Goal: Task Accomplishment & Management: Manage account settings

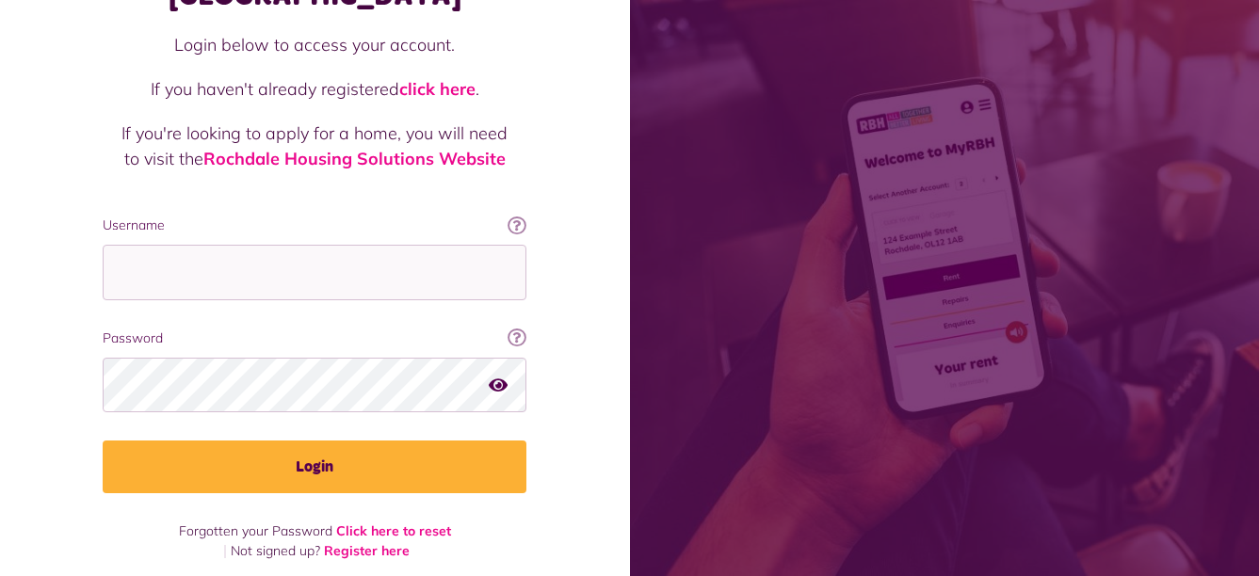
scroll to position [185, 0]
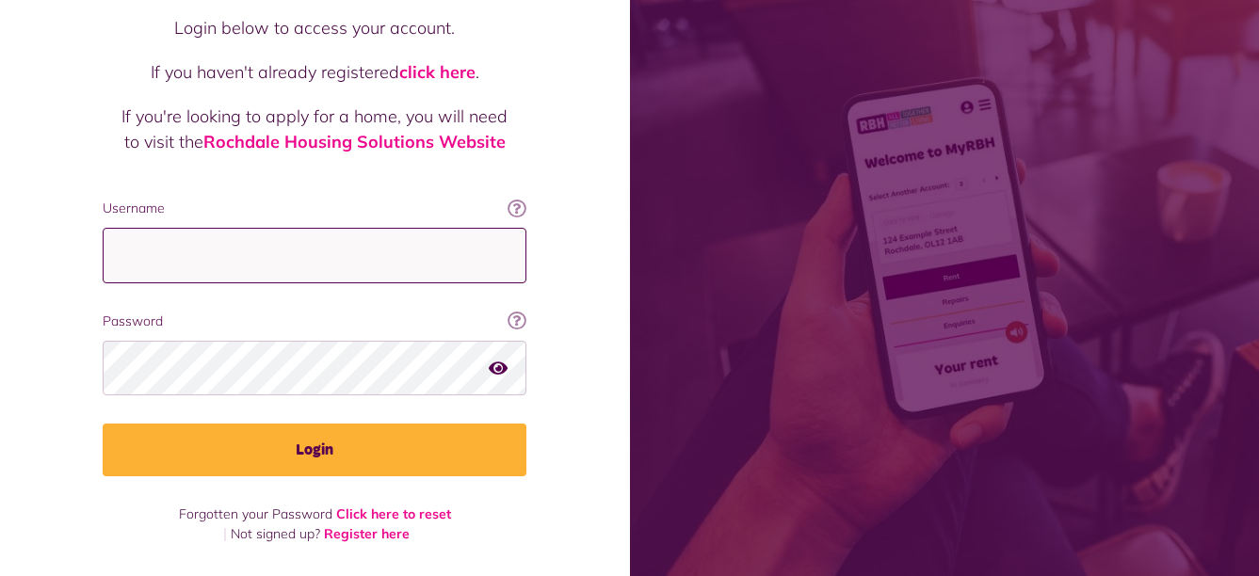
type input "**********"
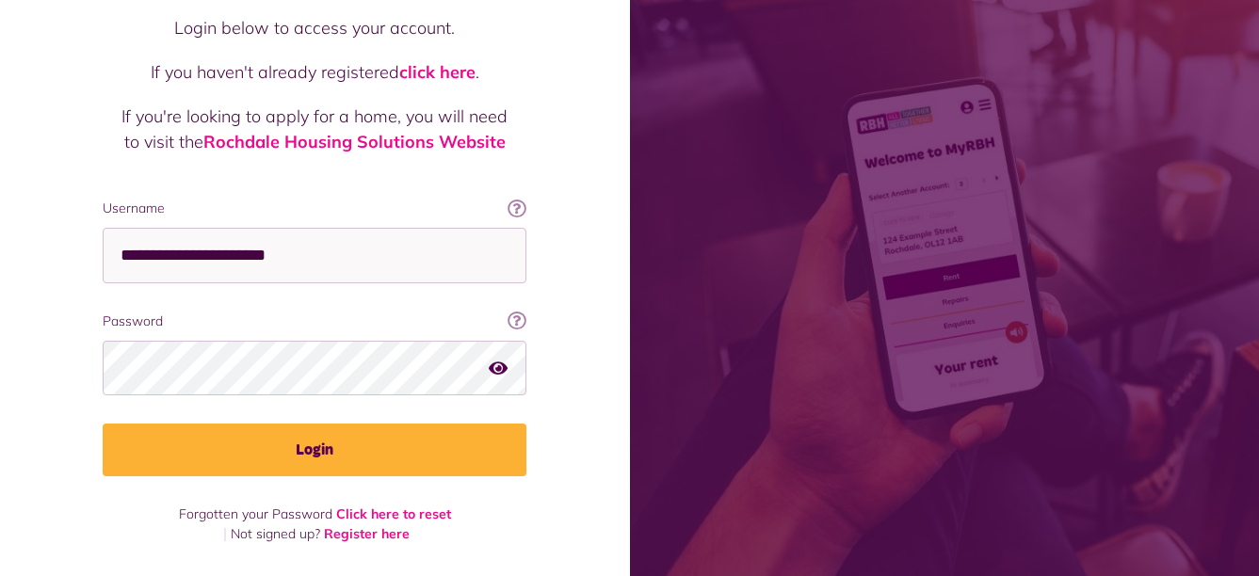
click at [480, 412] on div at bounding box center [315, 469] width 386 height 215
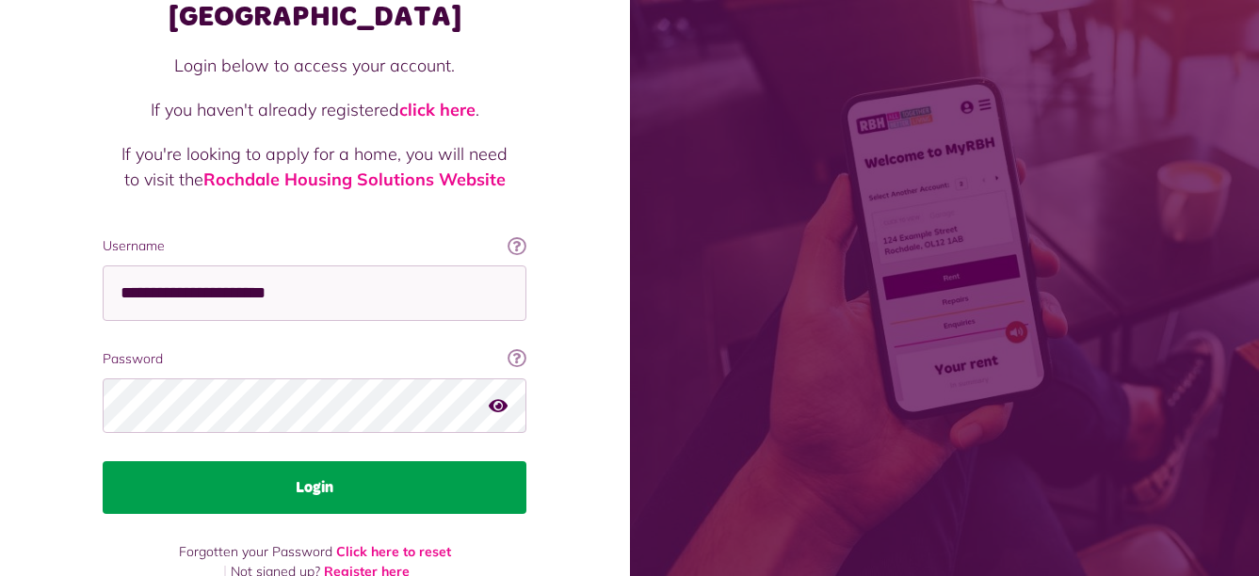
click at [341, 461] on button "Login" at bounding box center [315, 487] width 424 height 53
click at [323, 461] on button "Login" at bounding box center [315, 487] width 424 height 53
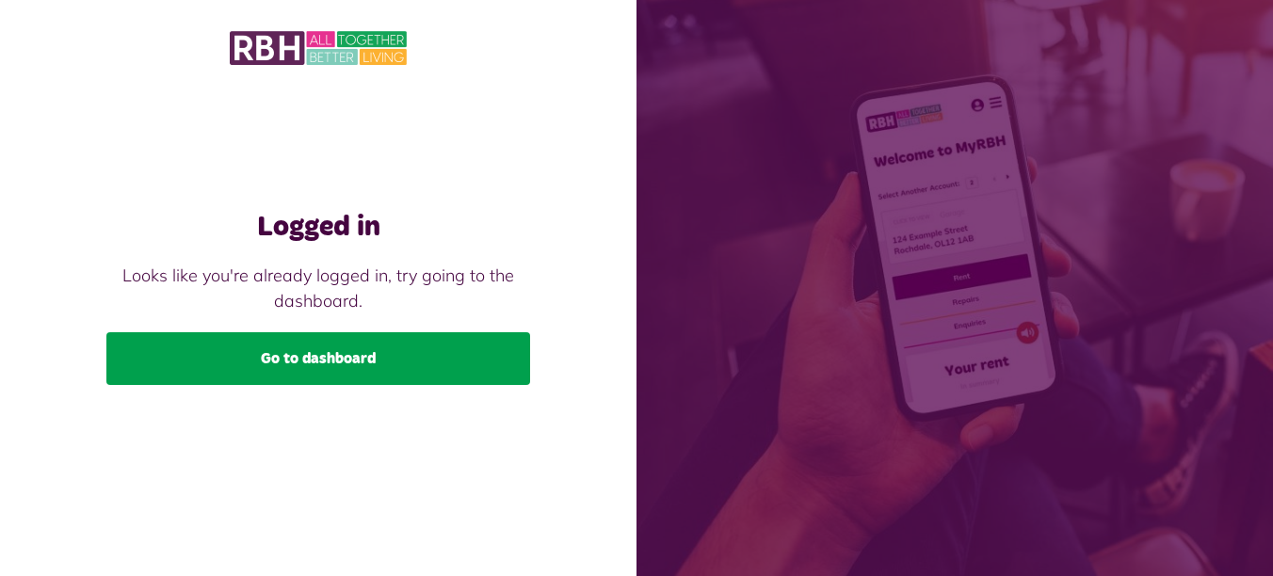
click at [326, 368] on link "Go to dashboard" at bounding box center [318, 358] width 424 height 53
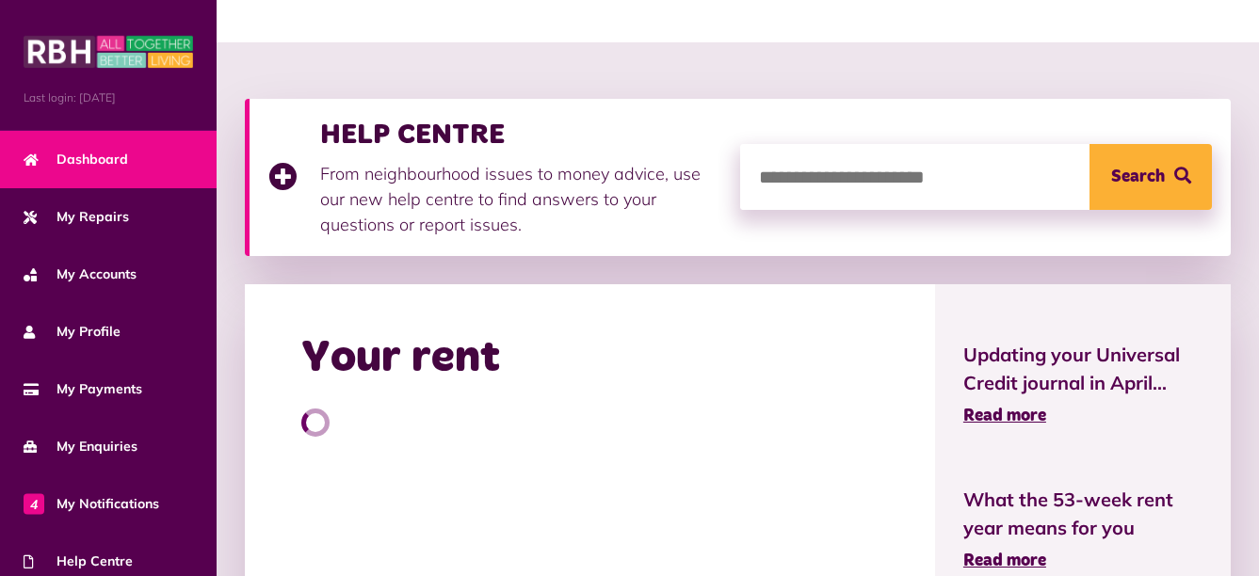
scroll to position [188, 0]
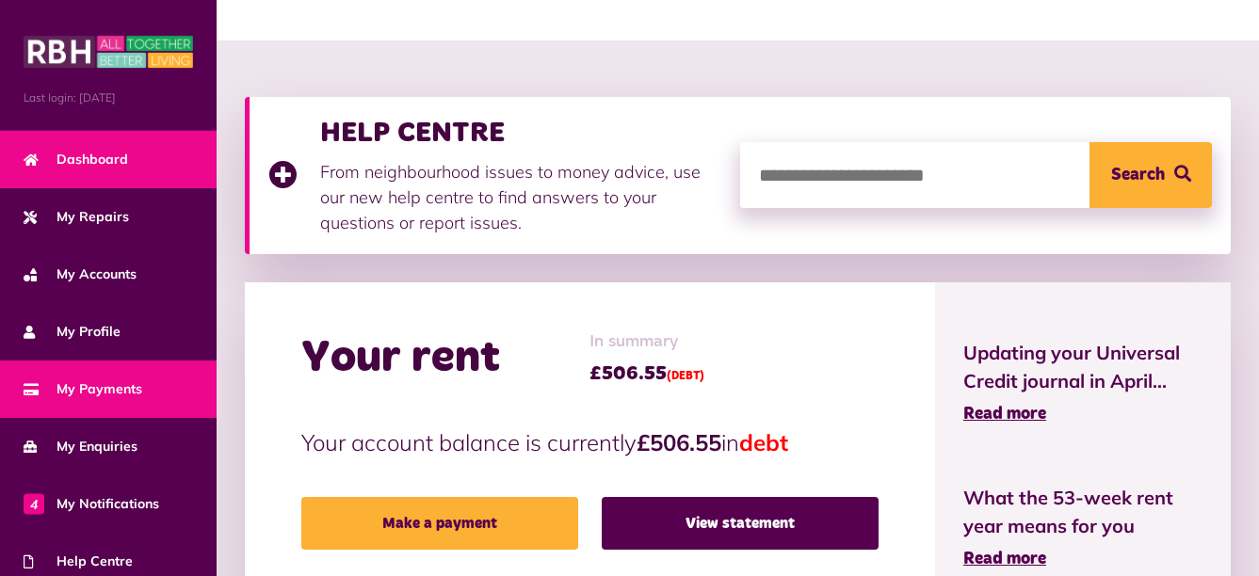
click at [130, 385] on span "My Payments" at bounding box center [83, 389] width 119 height 20
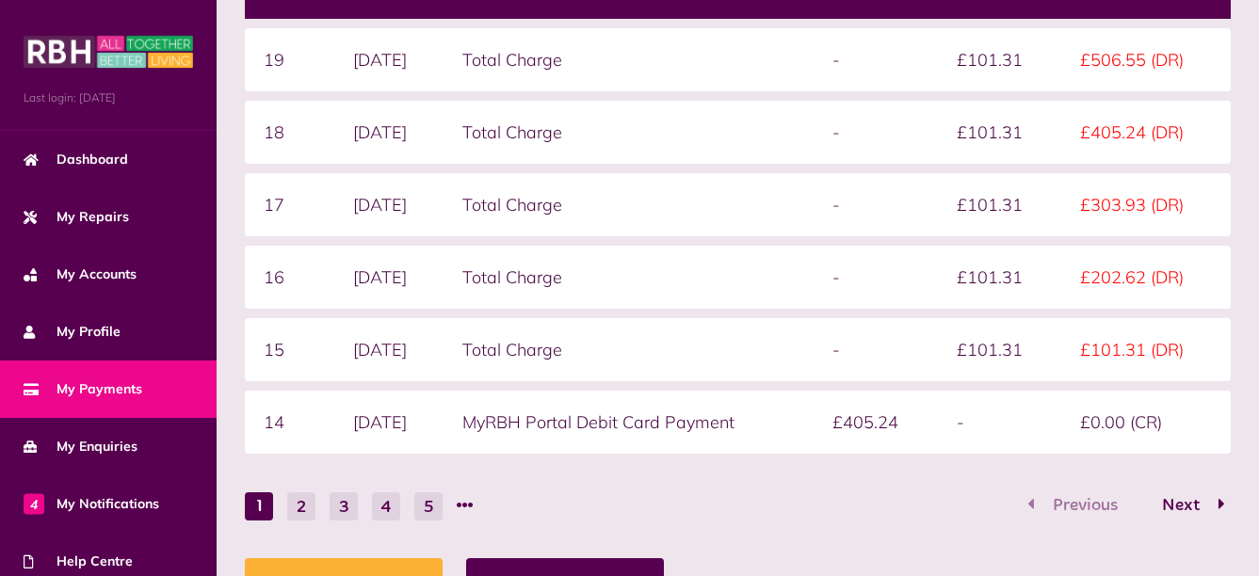
scroll to position [523, 0]
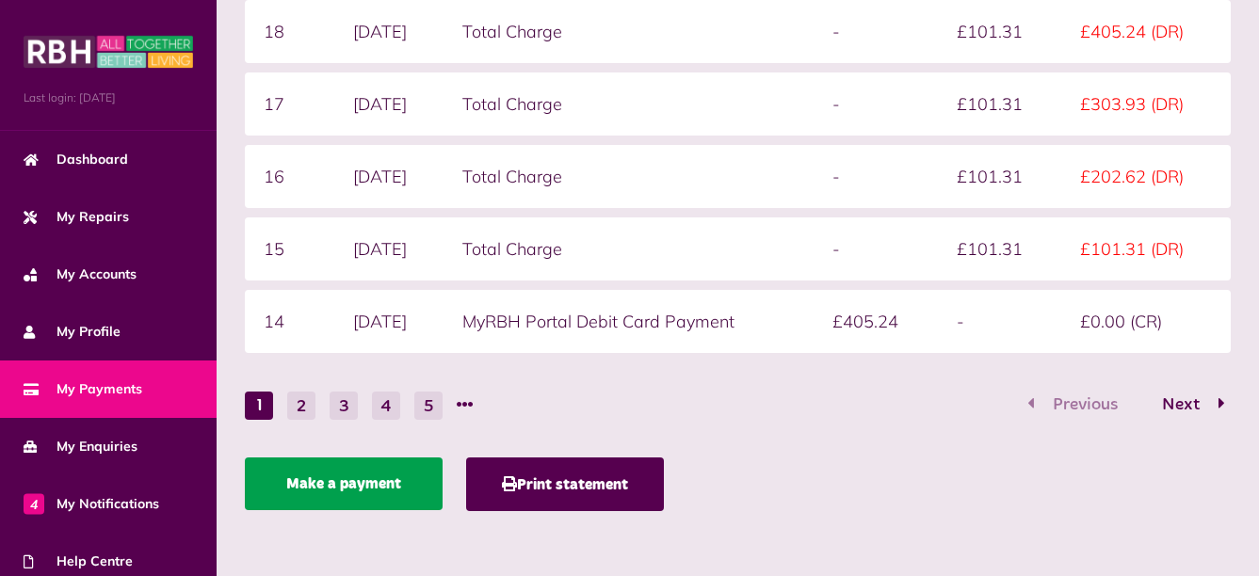
click at [337, 485] on link "Make a payment" at bounding box center [344, 484] width 198 height 53
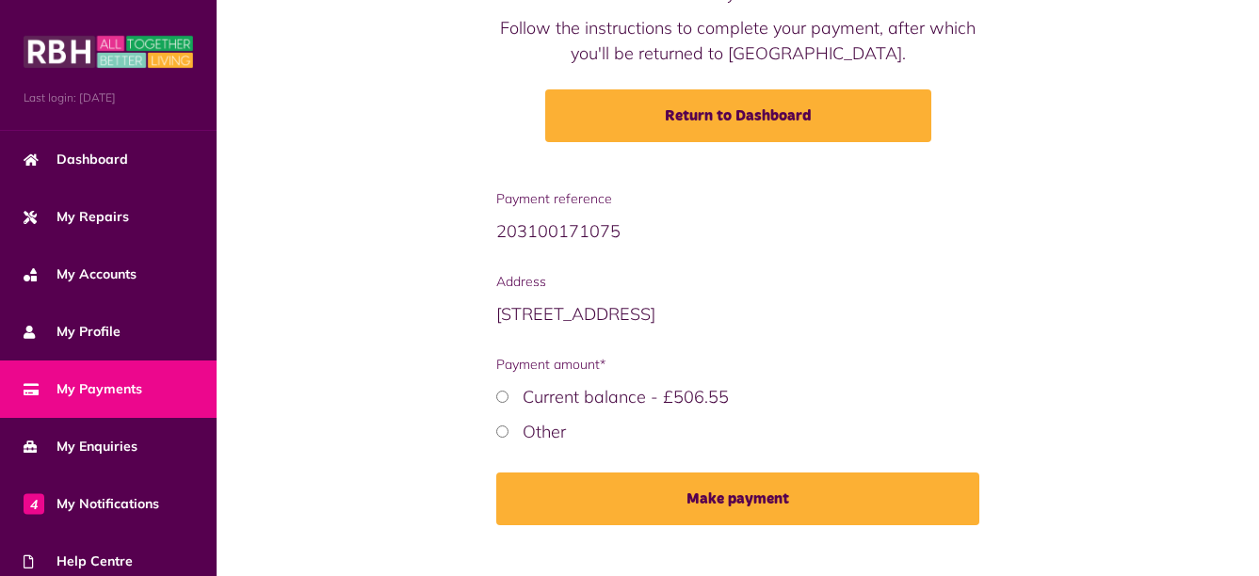
scroll to position [255, 0]
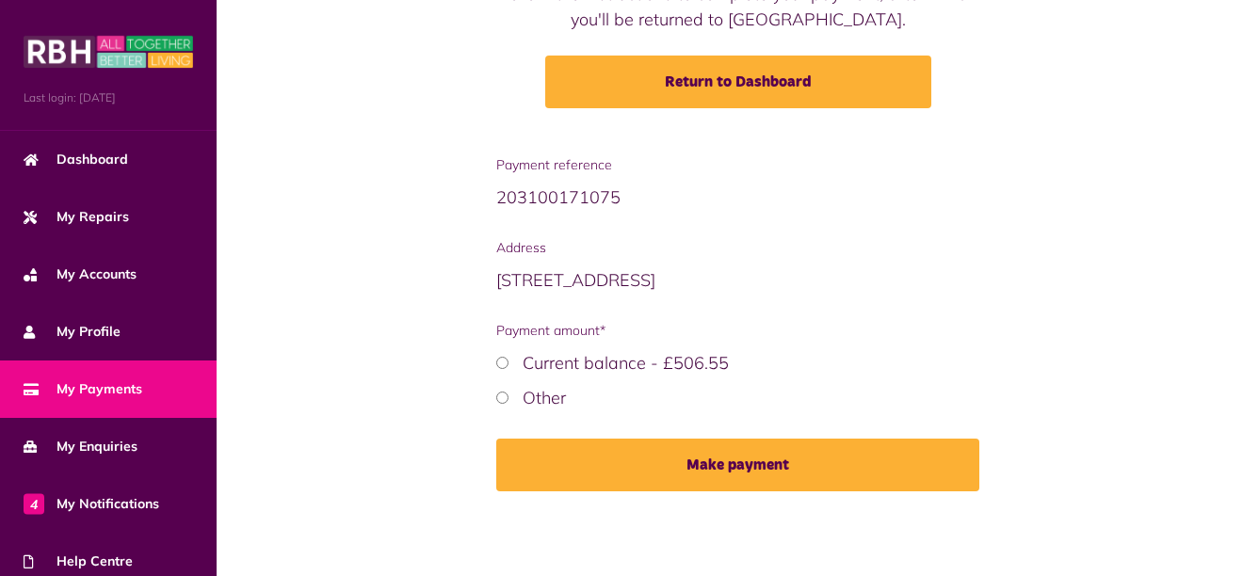
click at [745, 466] on button "Make payment" at bounding box center [738, 465] width 484 height 53
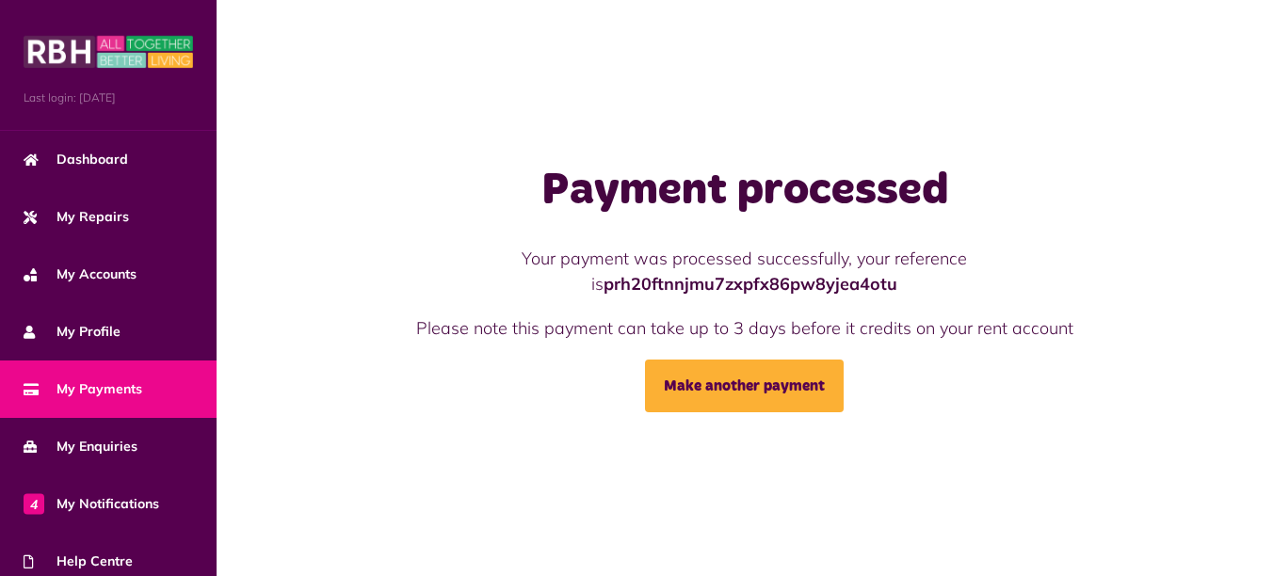
click at [109, 392] on span "My Payments" at bounding box center [83, 389] width 119 height 20
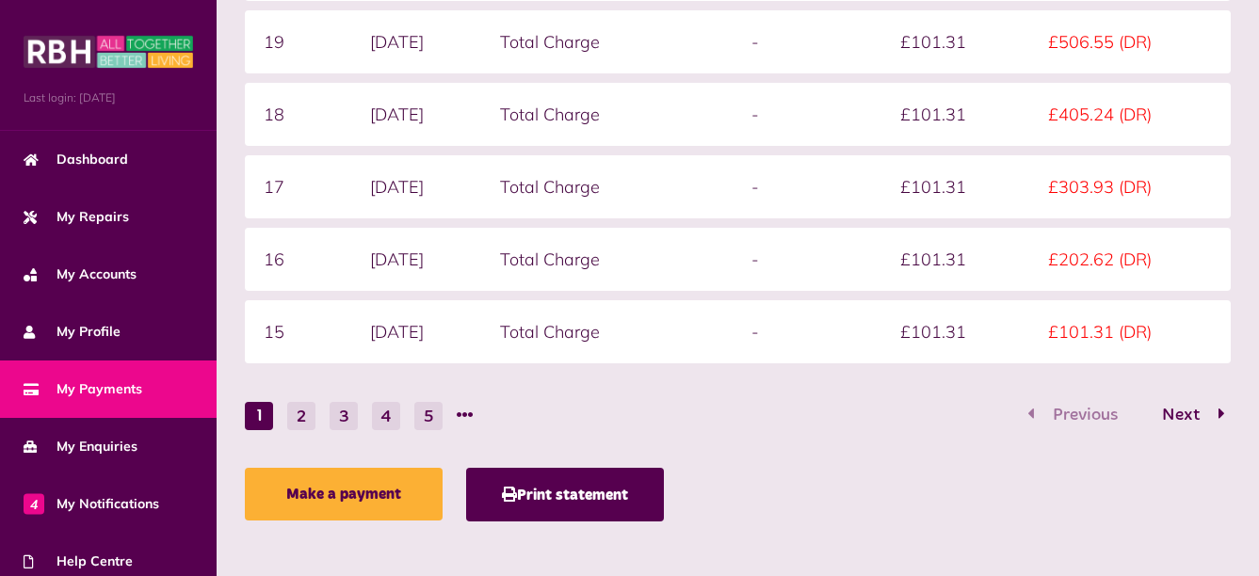
scroll to position [523, 0]
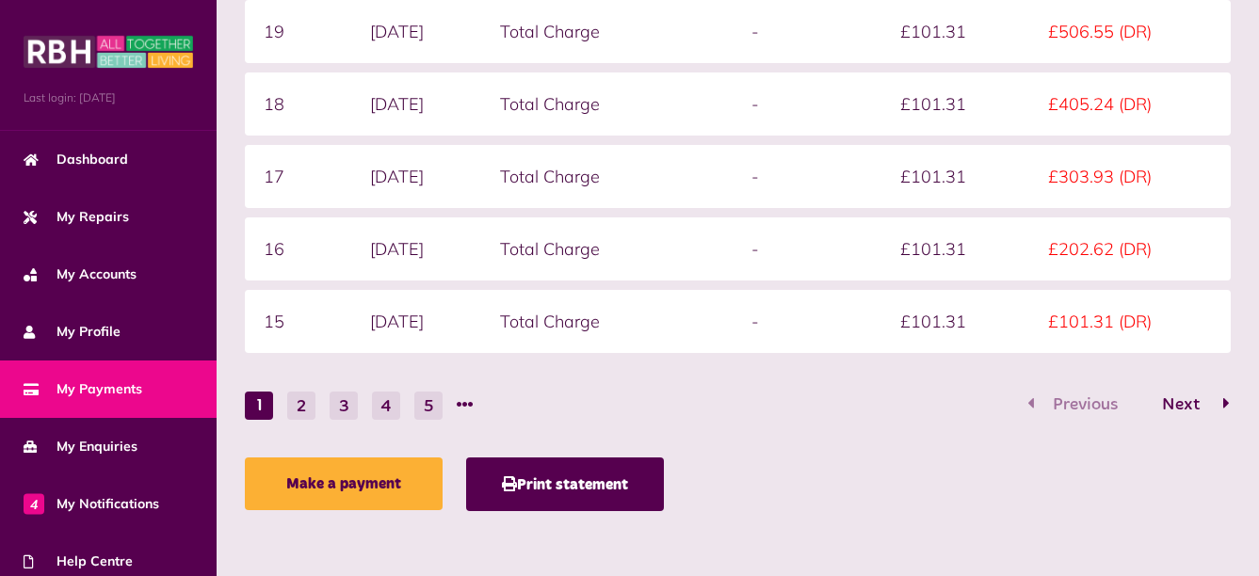
click at [1190, 411] on span "Next" at bounding box center [1181, 404] width 66 height 17
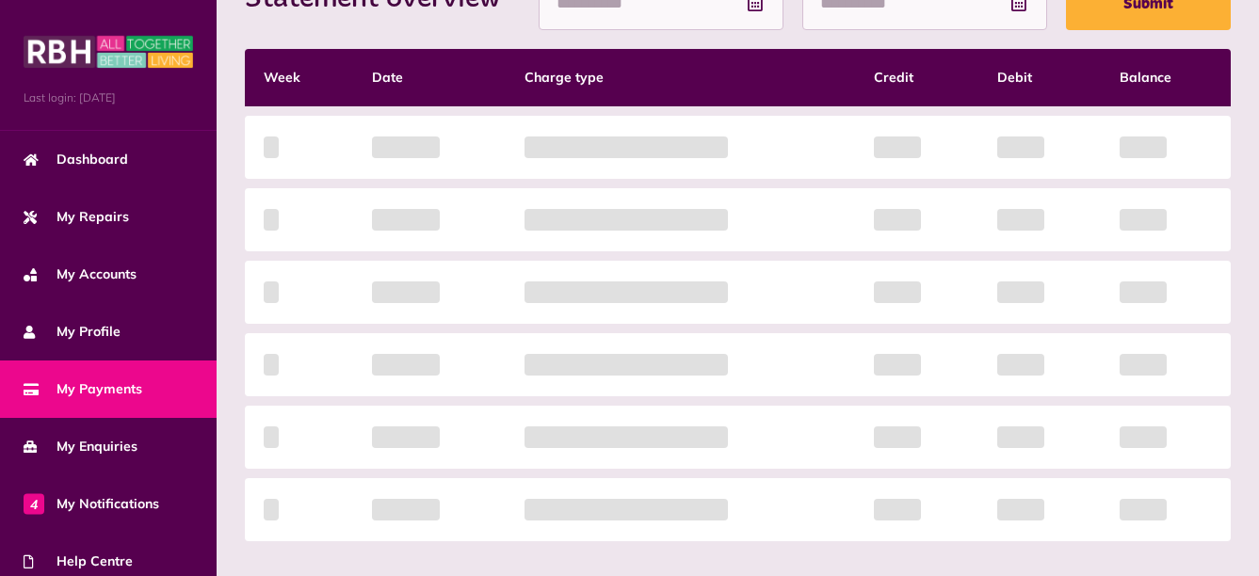
scroll to position [429, 0]
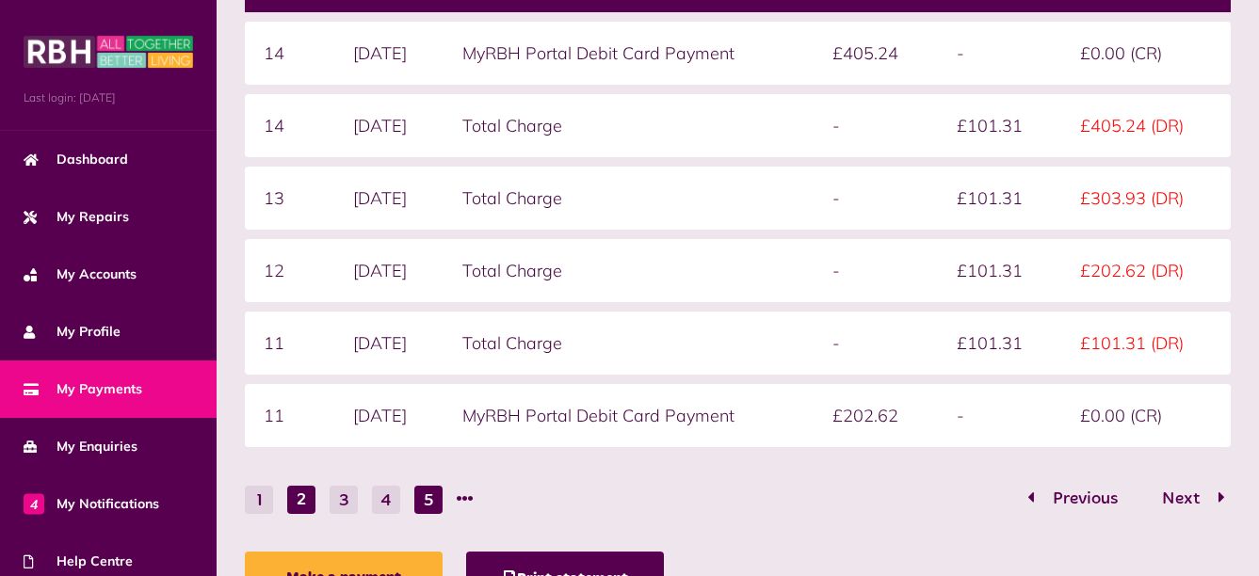
click at [427, 504] on button "5" at bounding box center [428, 500] width 28 height 28
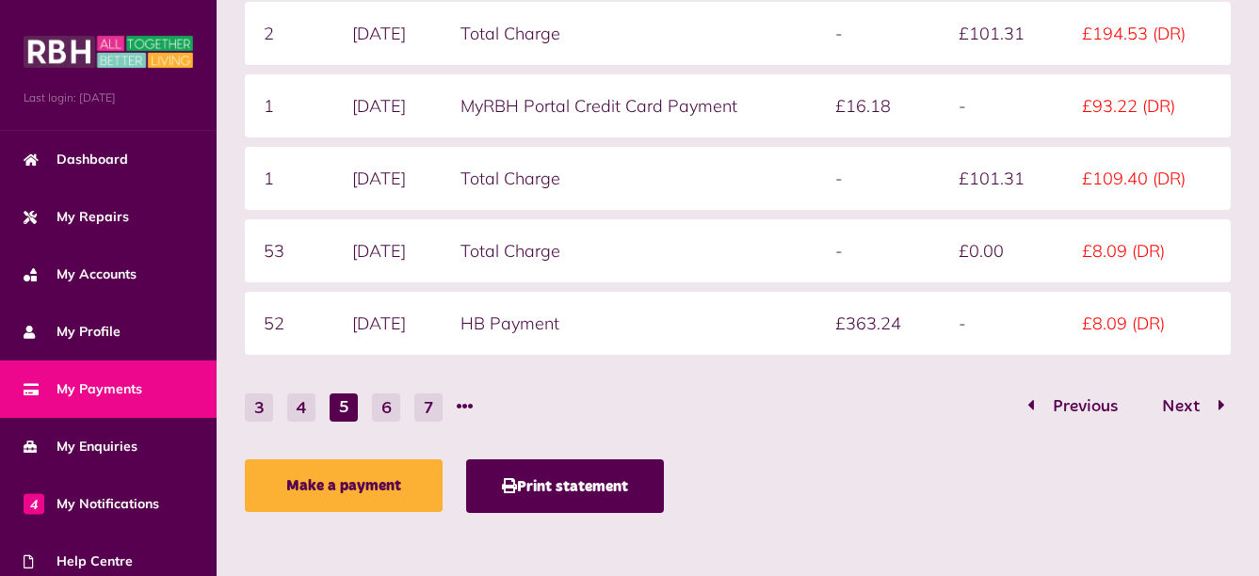
scroll to position [523, 0]
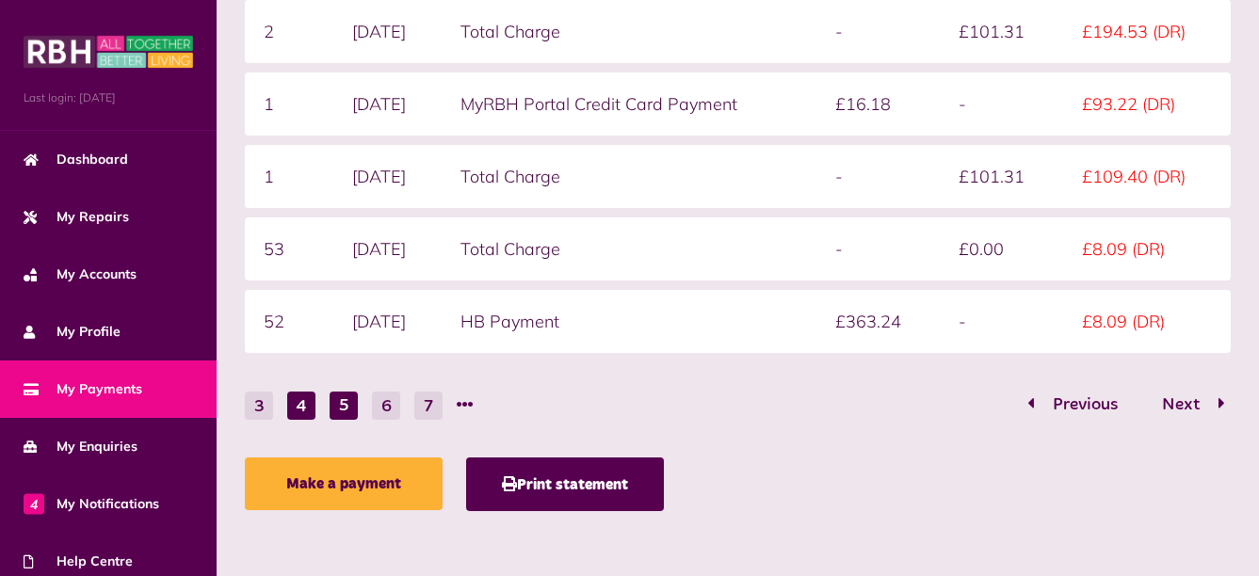
click at [305, 410] on button "4" at bounding box center [301, 406] width 28 height 28
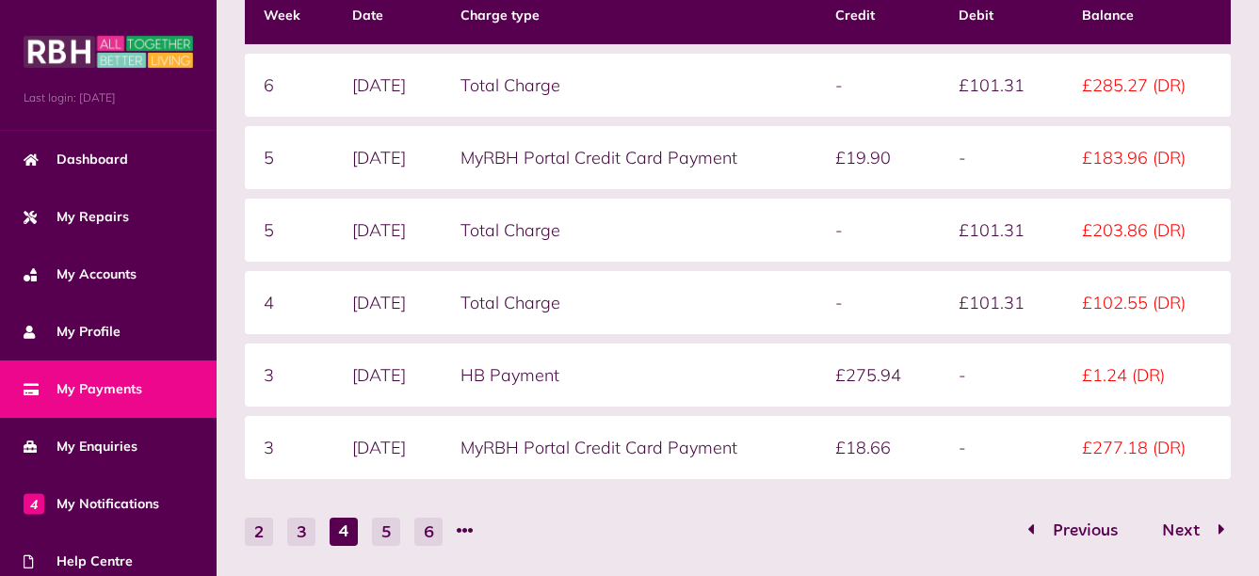
scroll to position [429, 0]
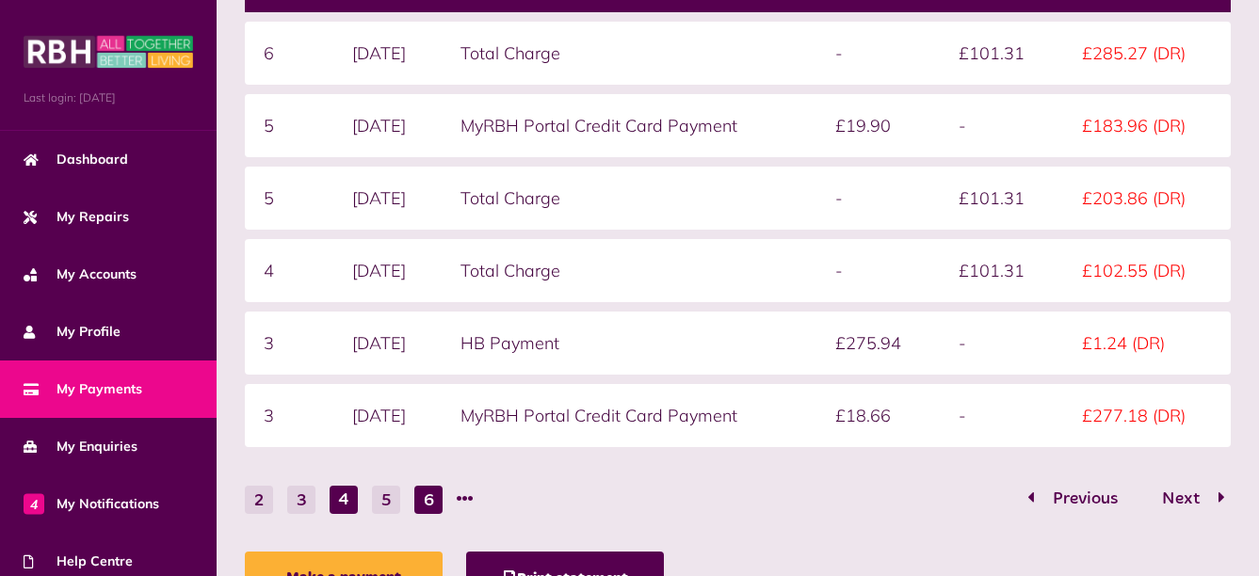
click at [433, 505] on button "6" at bounding box center [428, 500] width 28 height 28
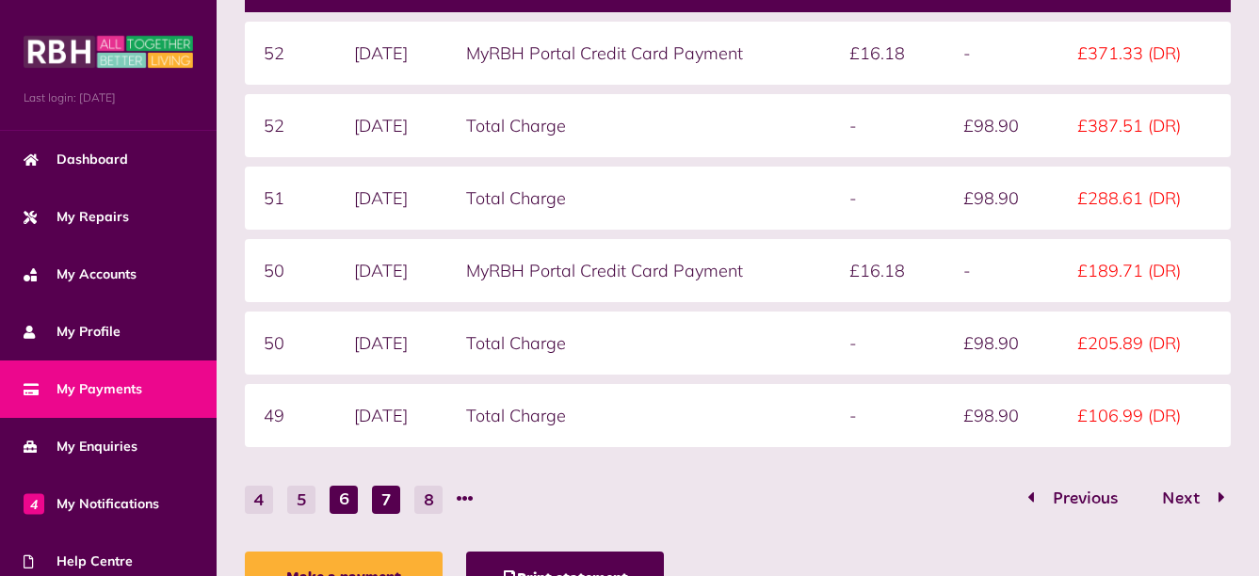
click at [391, 501] on button "7" at bounding box center [386, 500] width 28 height 28
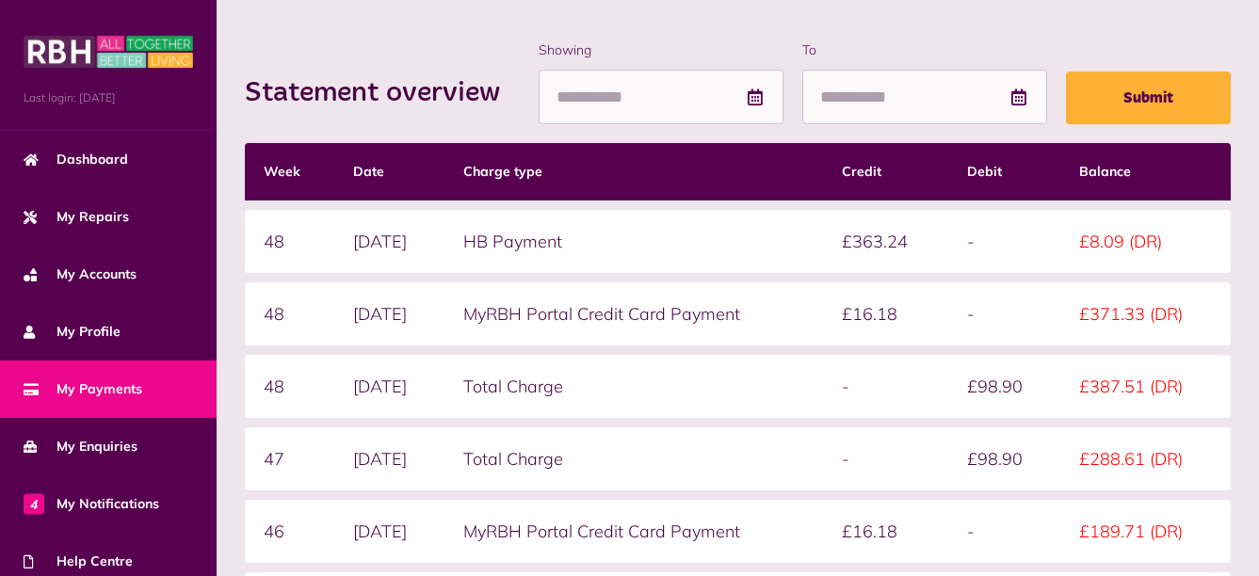
scroll to position [53, 0]
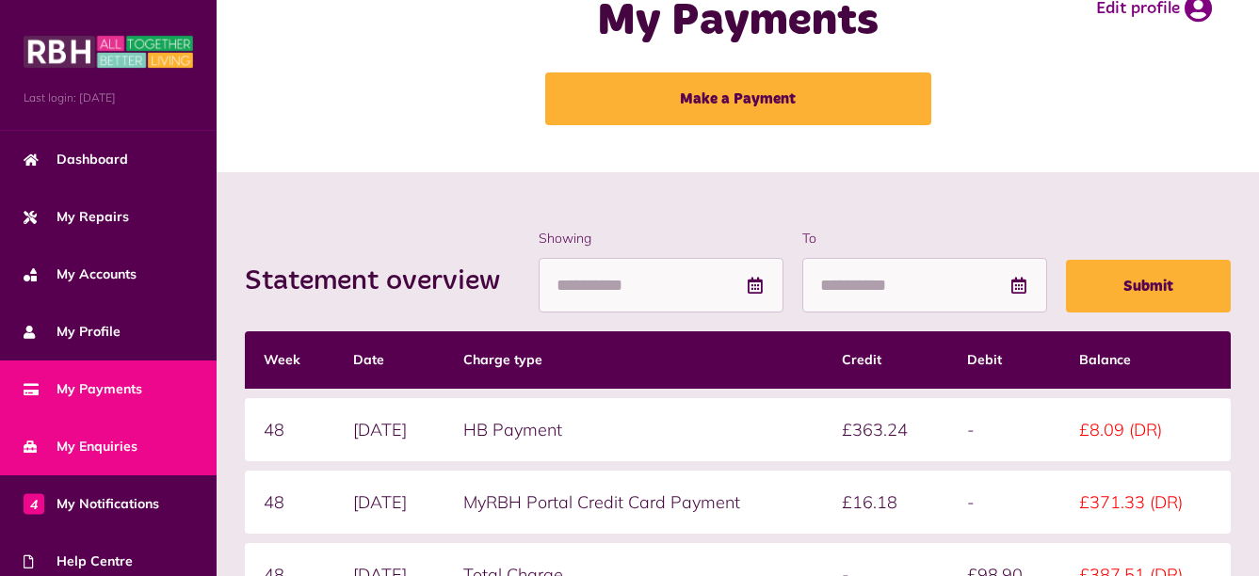
click at [137, 455] on link "My Enquiries" at bounding box center [108, 446] width 217 height 57
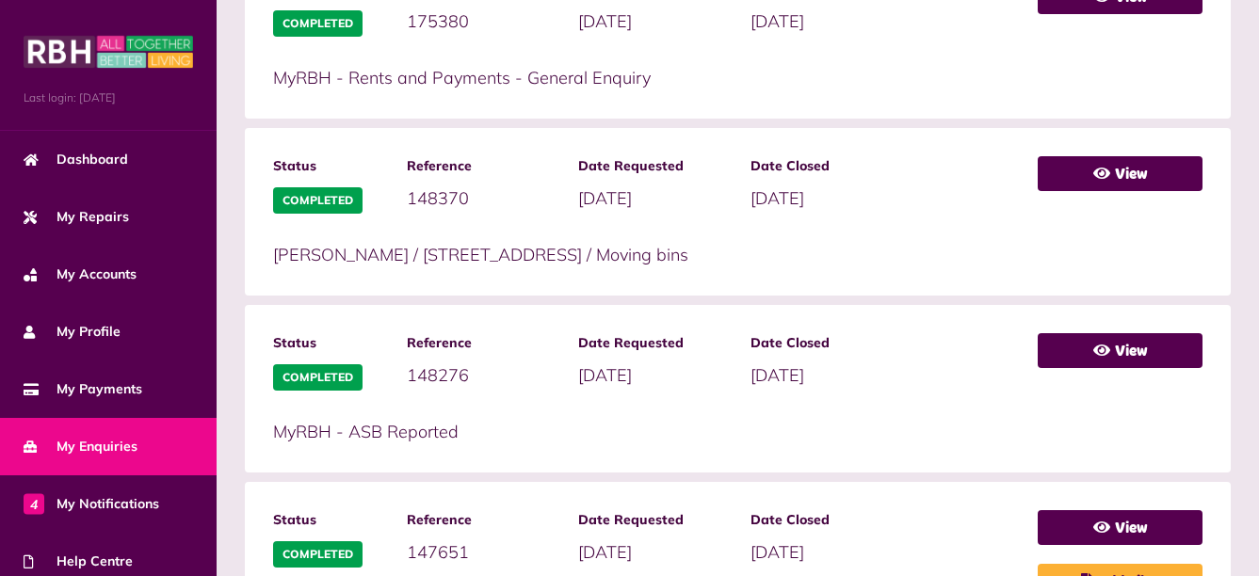
scroll to position [1130, 0]
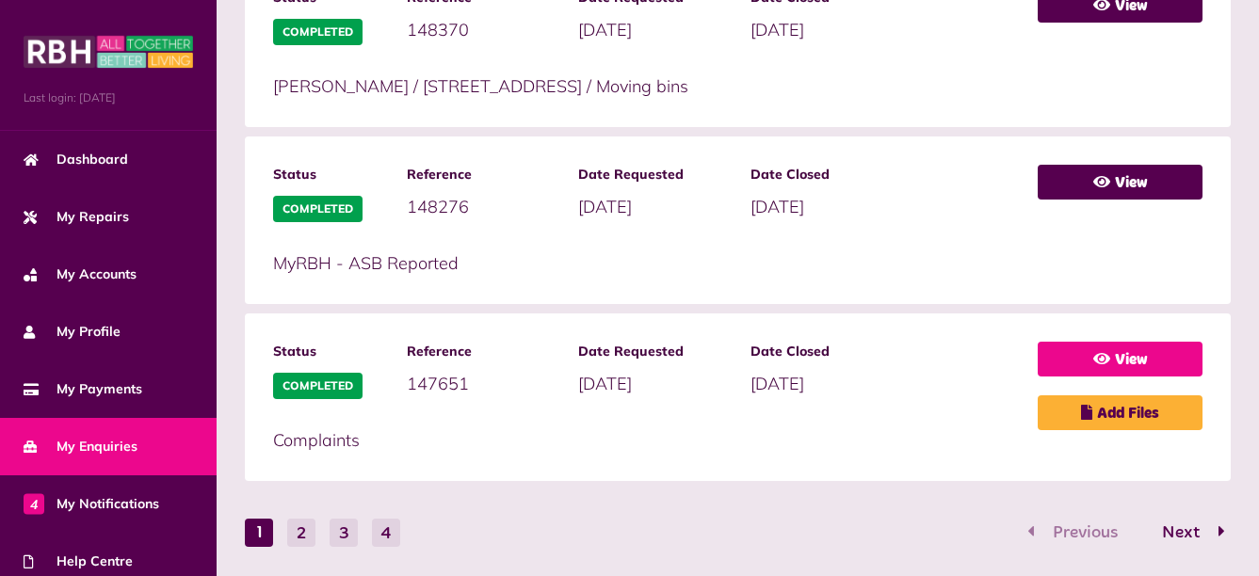
click at [1121, 360] on link "View" at bounding box center [1120, 359] width 165 height 35
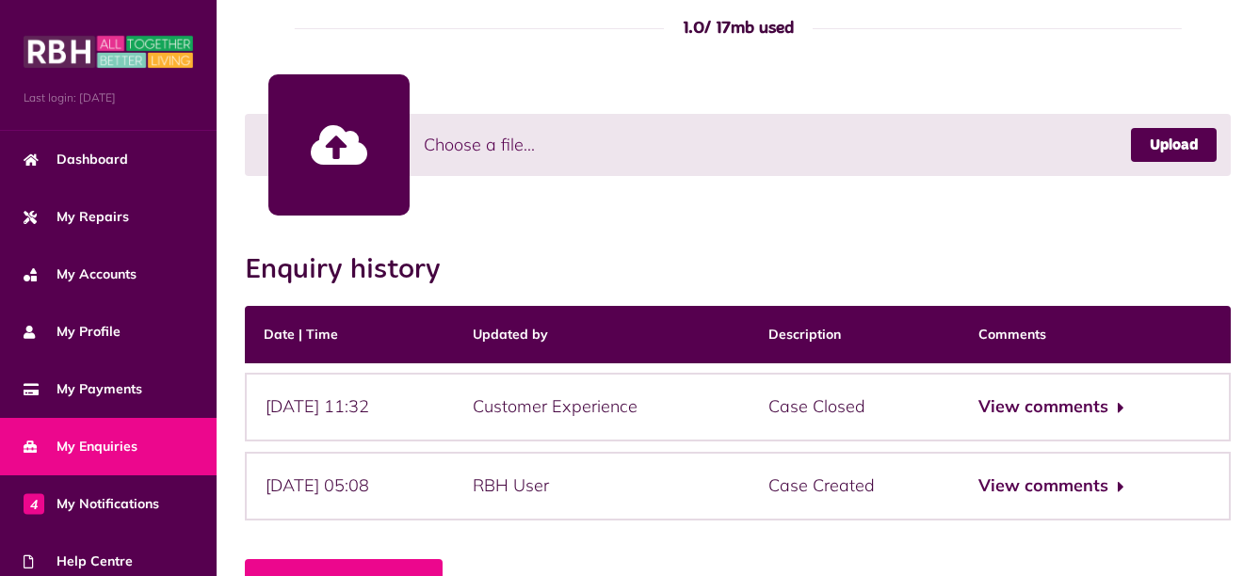
scroll to position [1382, 0]
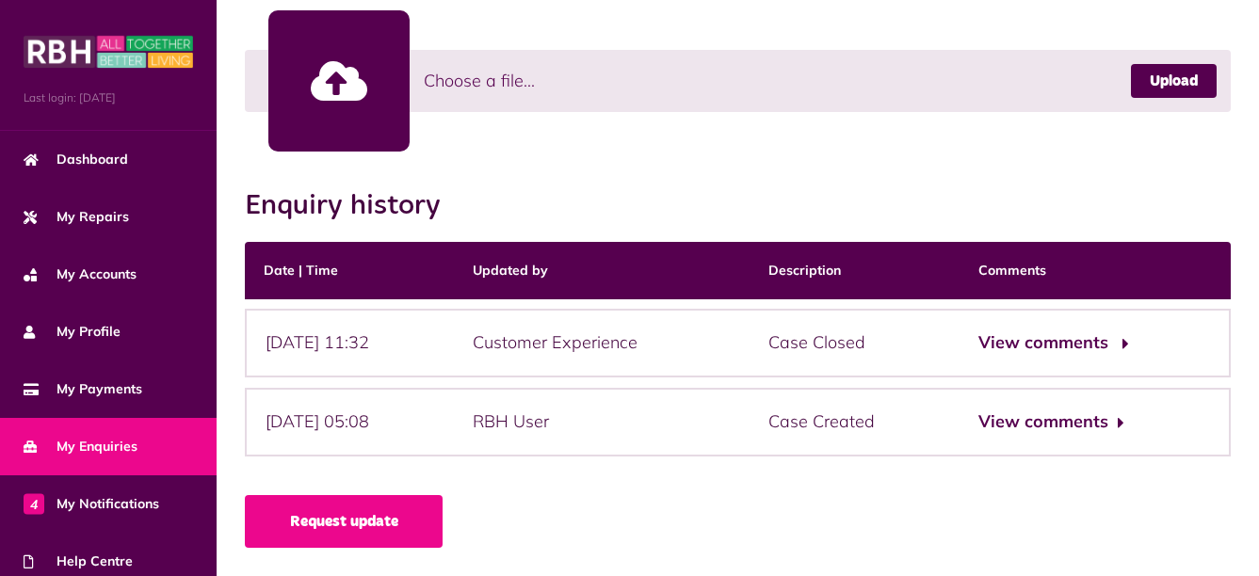
click at [1049, 344] on button "View comments" at bounding box center [1051, 343] width 146 height 27
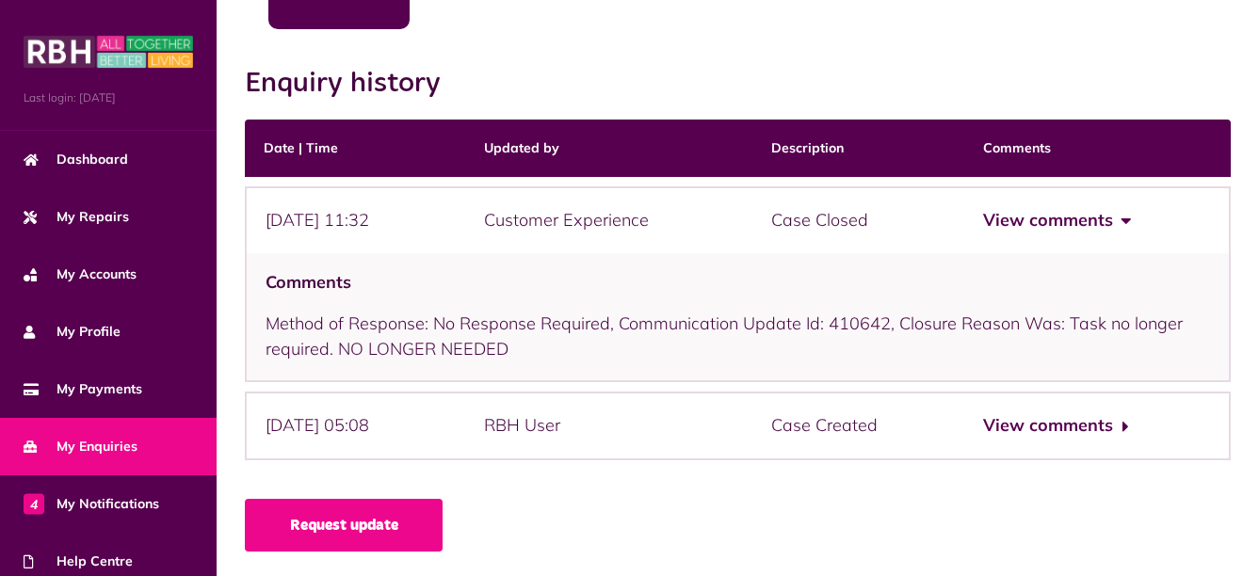
scroll to position [1508, 0]
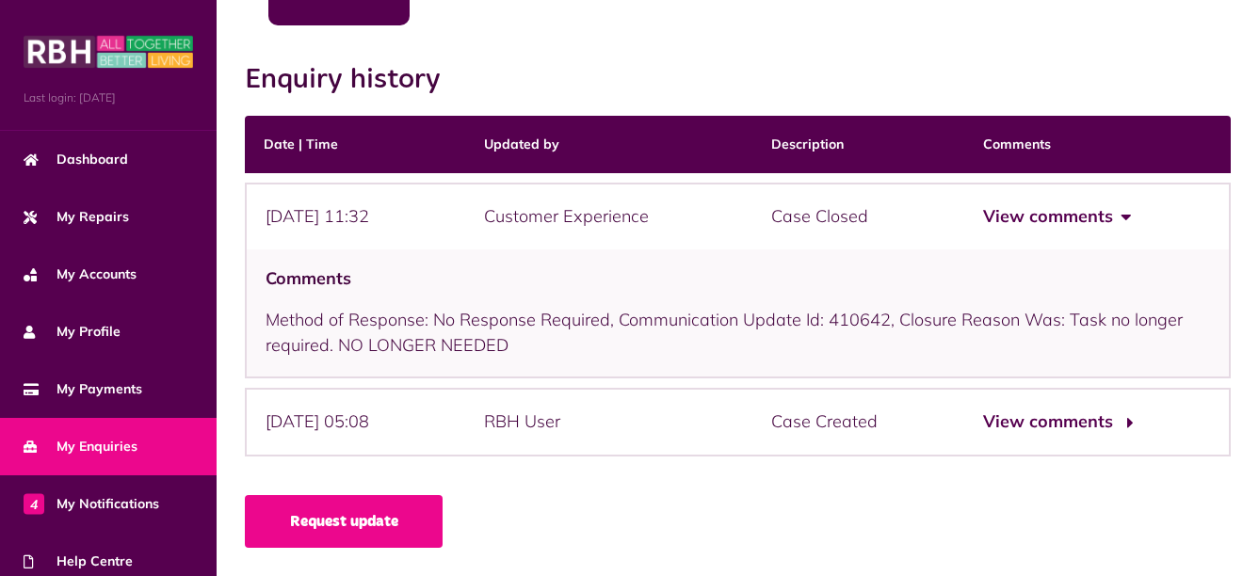
click at [1062, 427] on button "View comments" at bounding box center [1056, 422] width 146 height 27
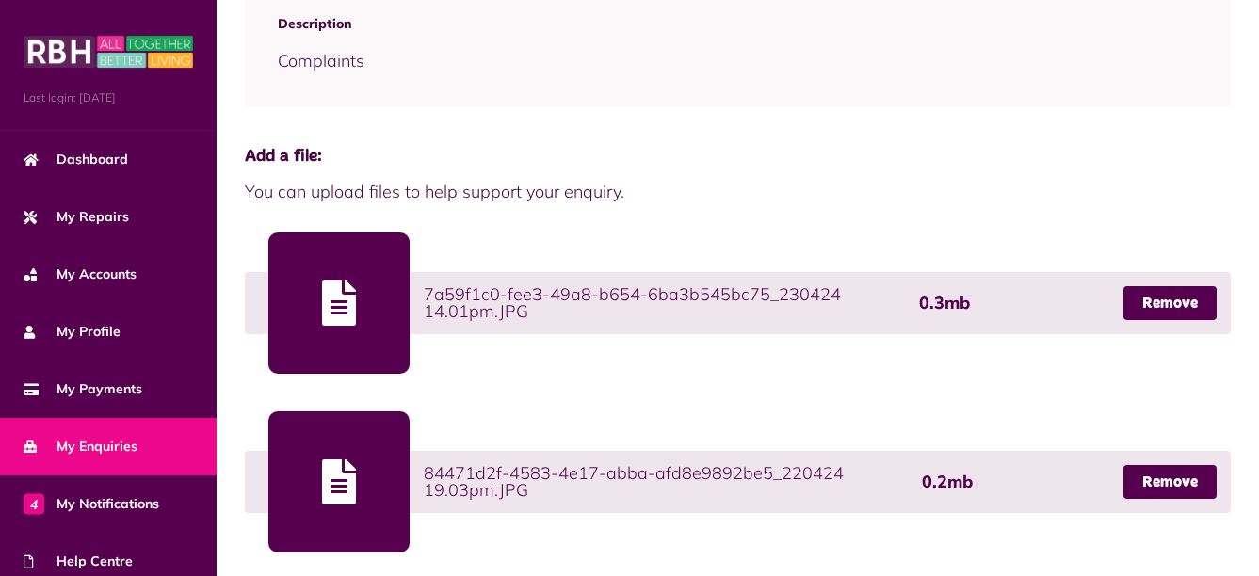
scroll to position [0, 0]
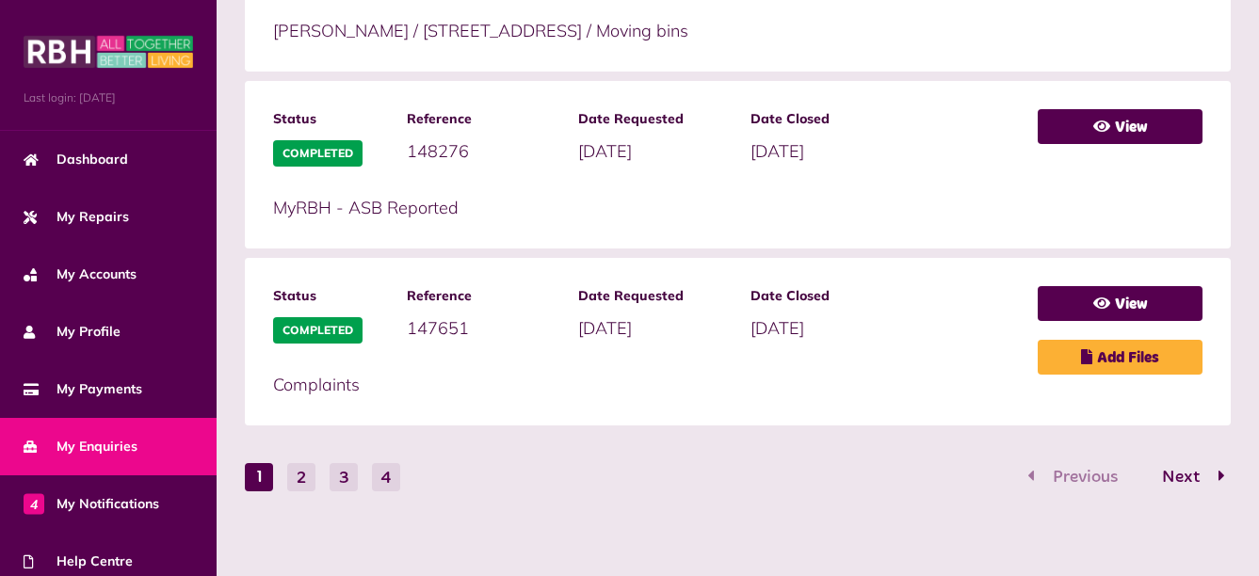
scroll to position [1091, 0]
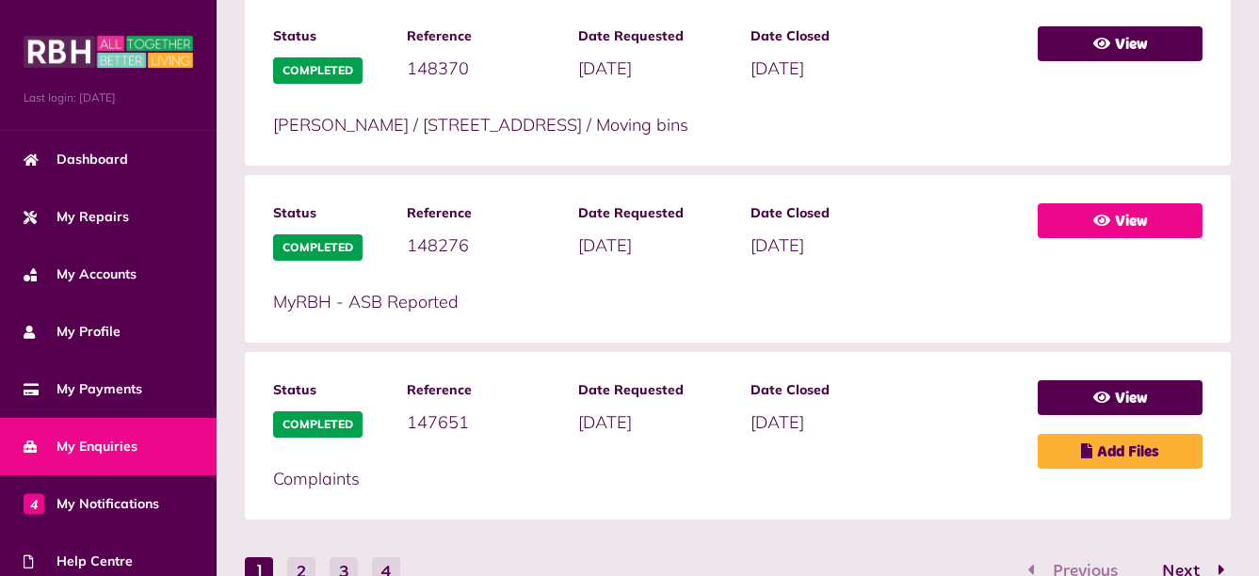
click at [1124, 216] on link "View" at bounding box center [1120, 220] width 165 height 35
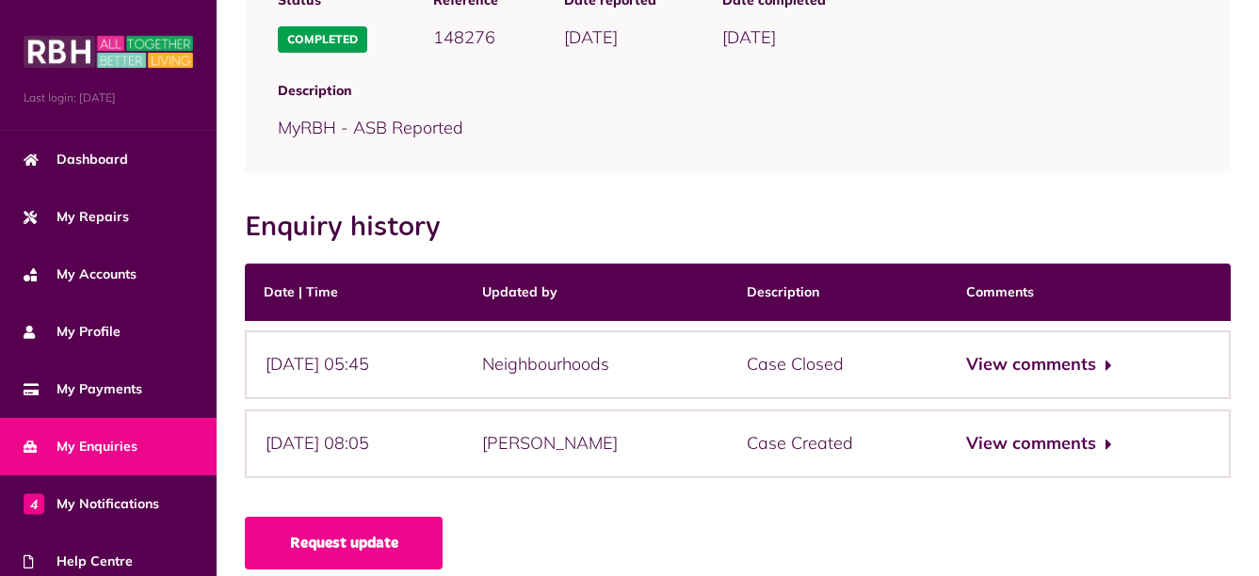
scroll to position [250, 0]
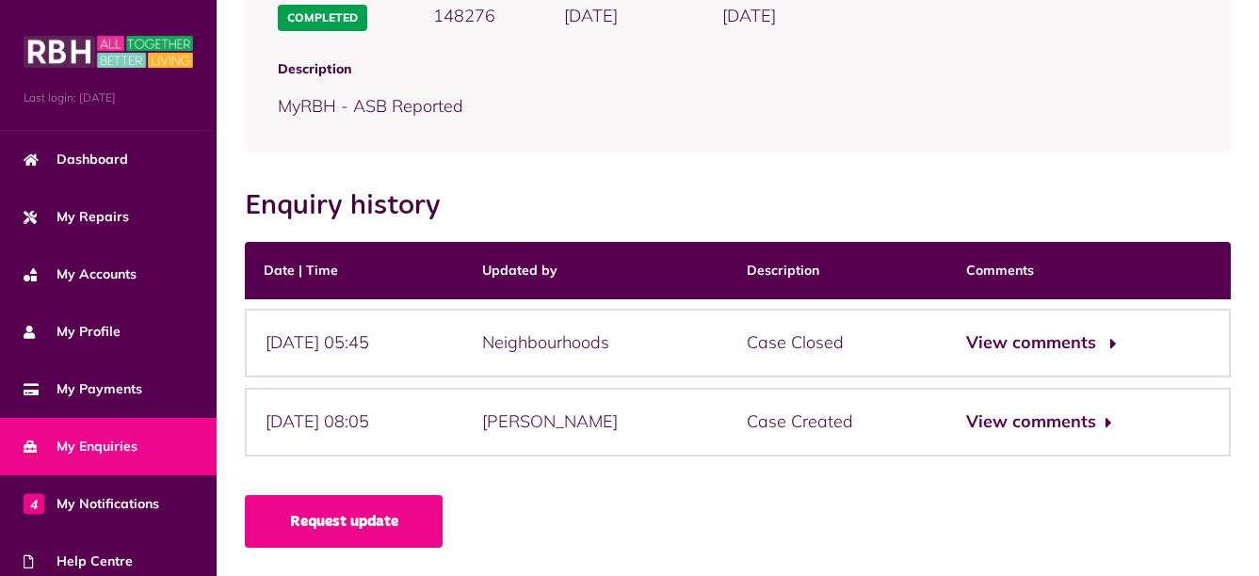
click at [1071, 346] on button "View comments" at bounding box center [1039, 343] width 146 height 27
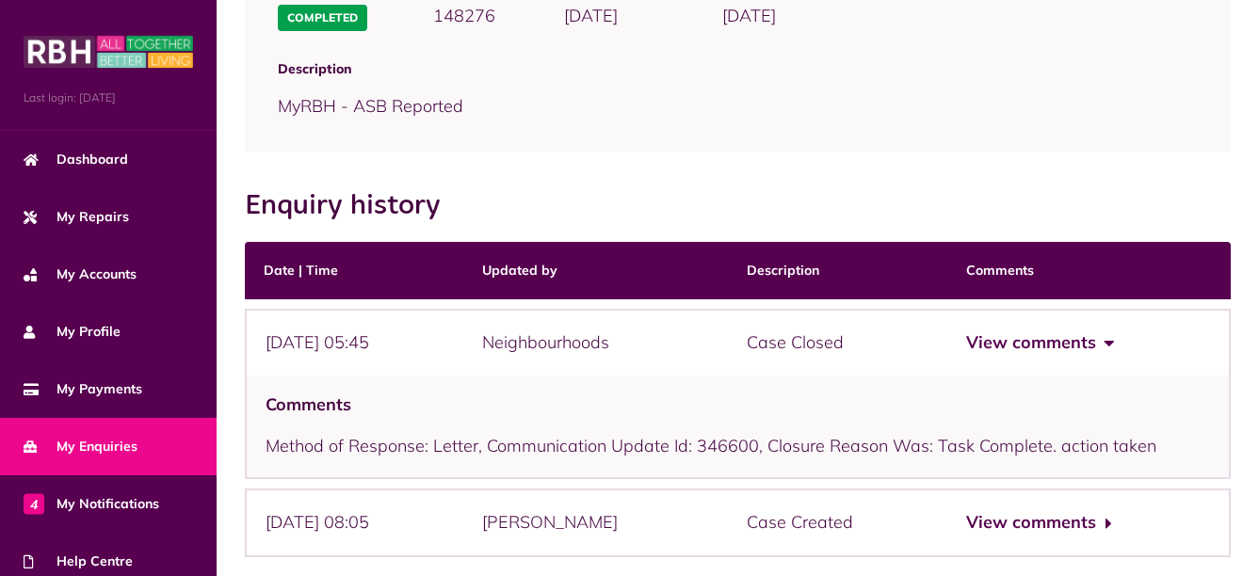
scroll to position [351, 0]
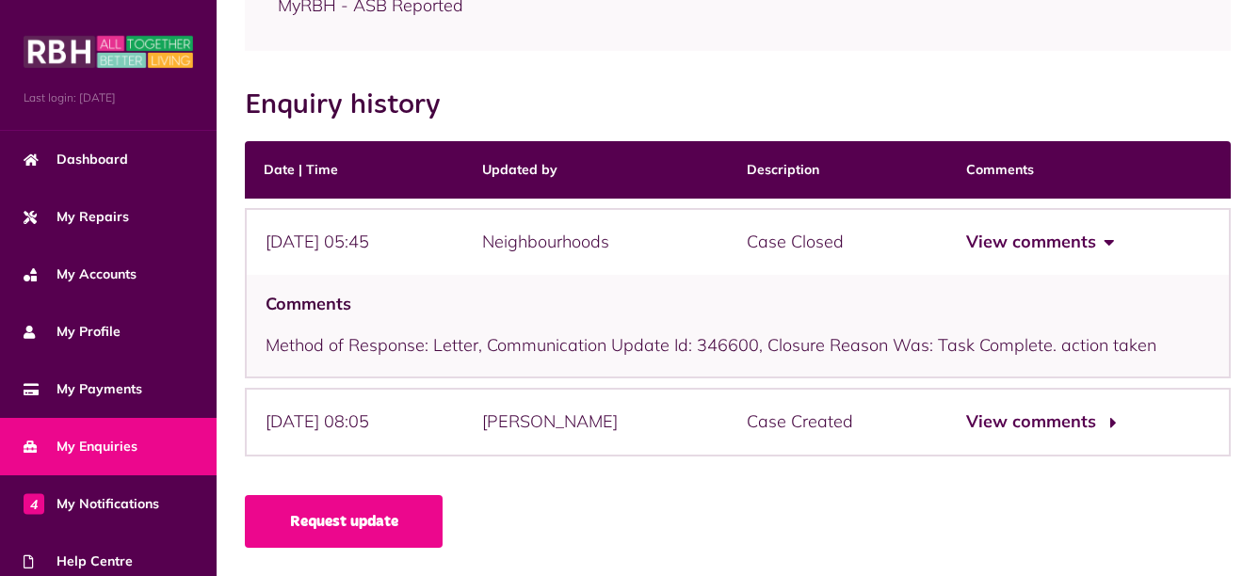
click at [1094, 429] on button "View comments" at bounding box center [1039, 422] width 146 height 27
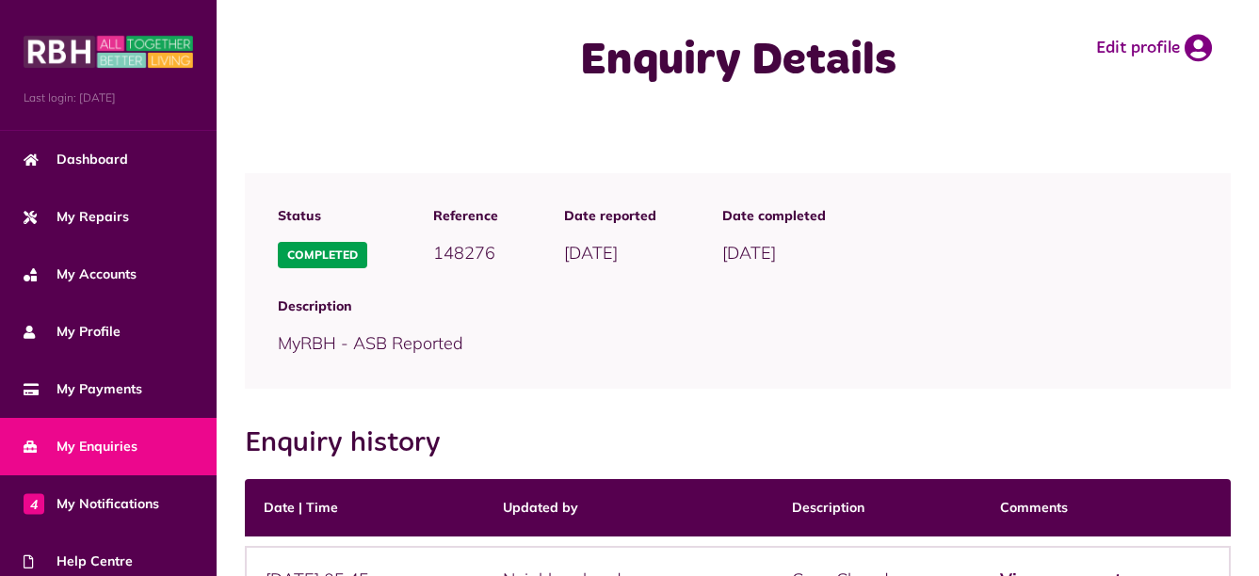
scroll to position [0, 0]
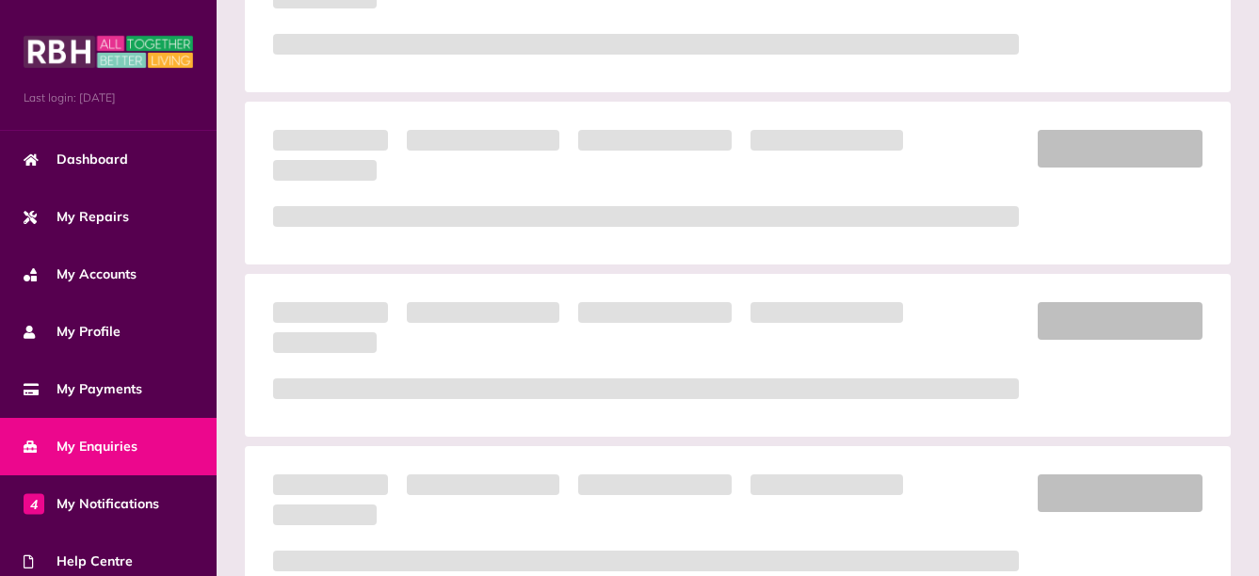
scroll to position [686, 0]
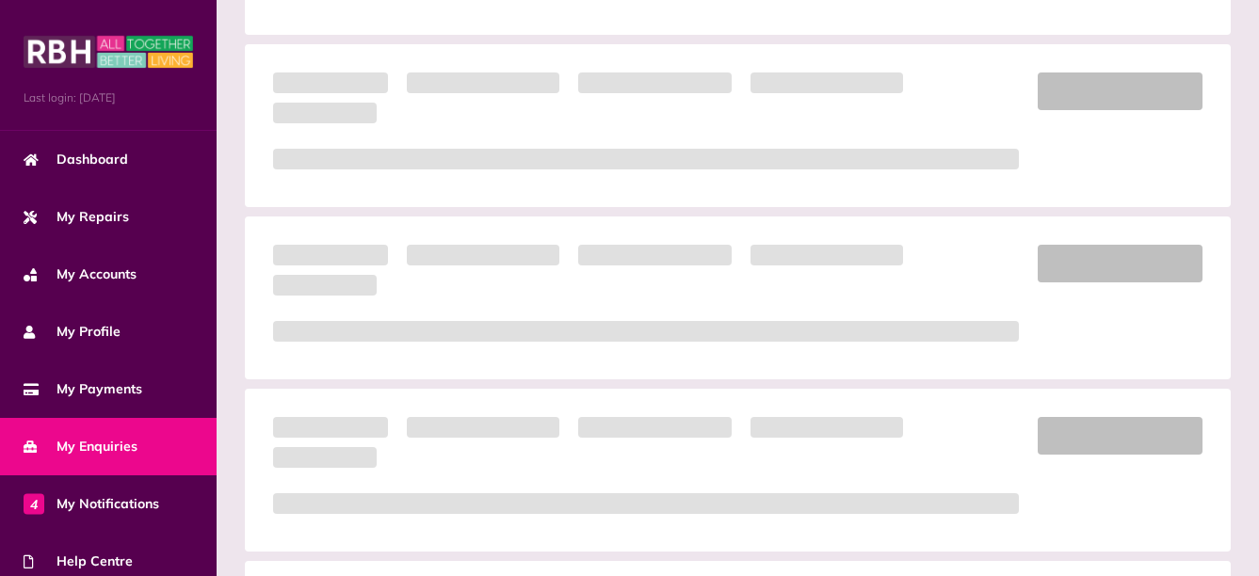
click at [125, 444] on span "My Enquiries" at bounding box center [81, 447] width 114 height 20
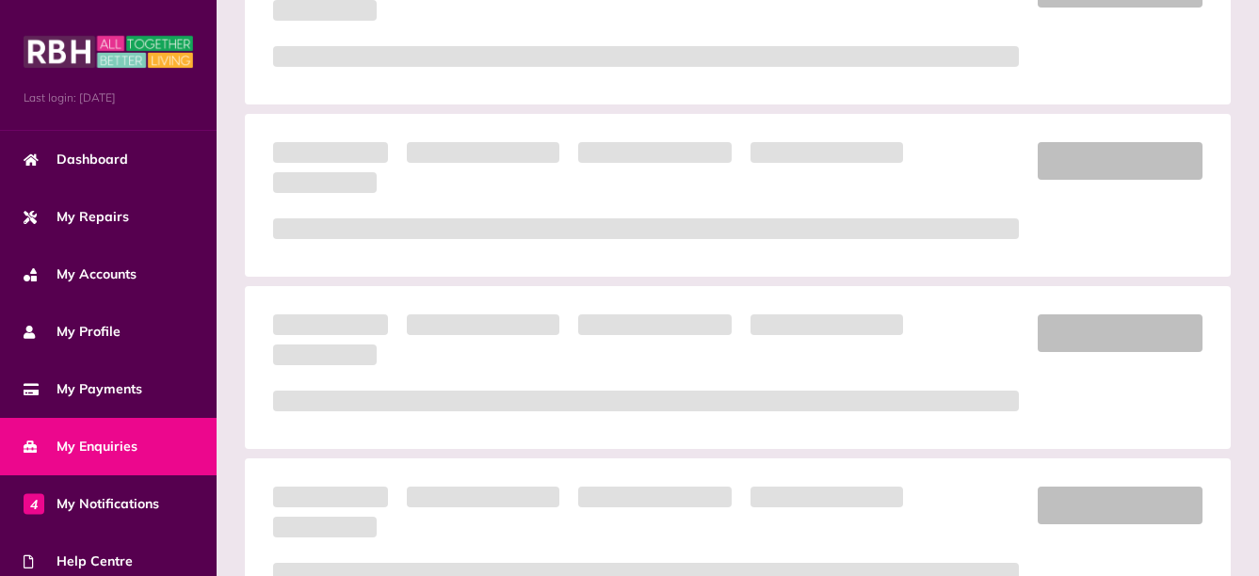
scroll to position [659, 0]
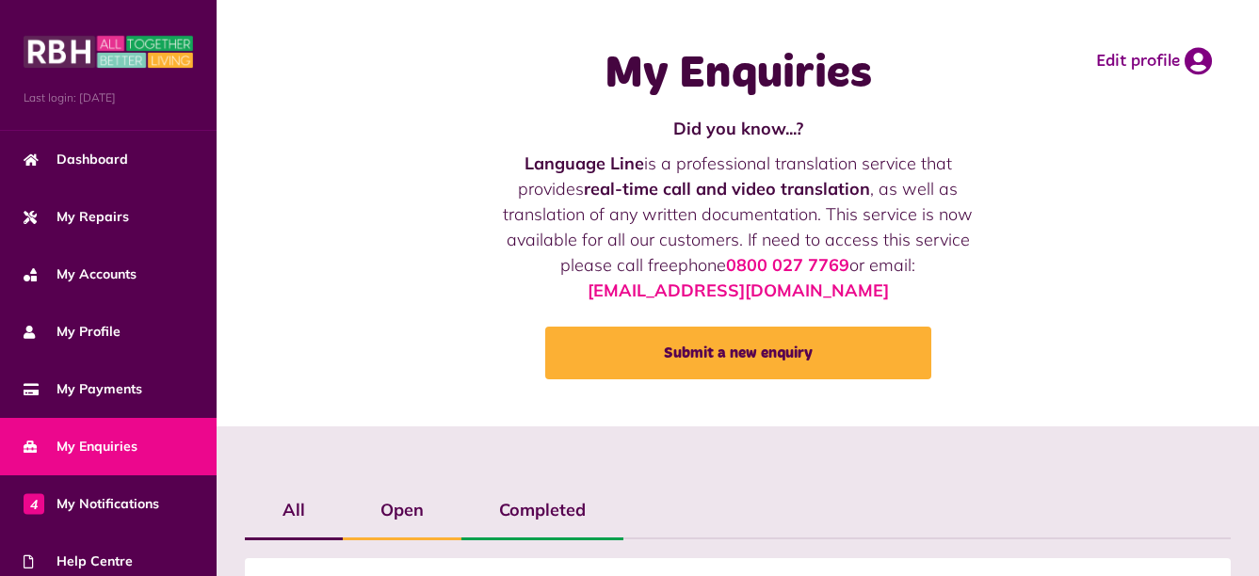
scroll to position [659, 0]
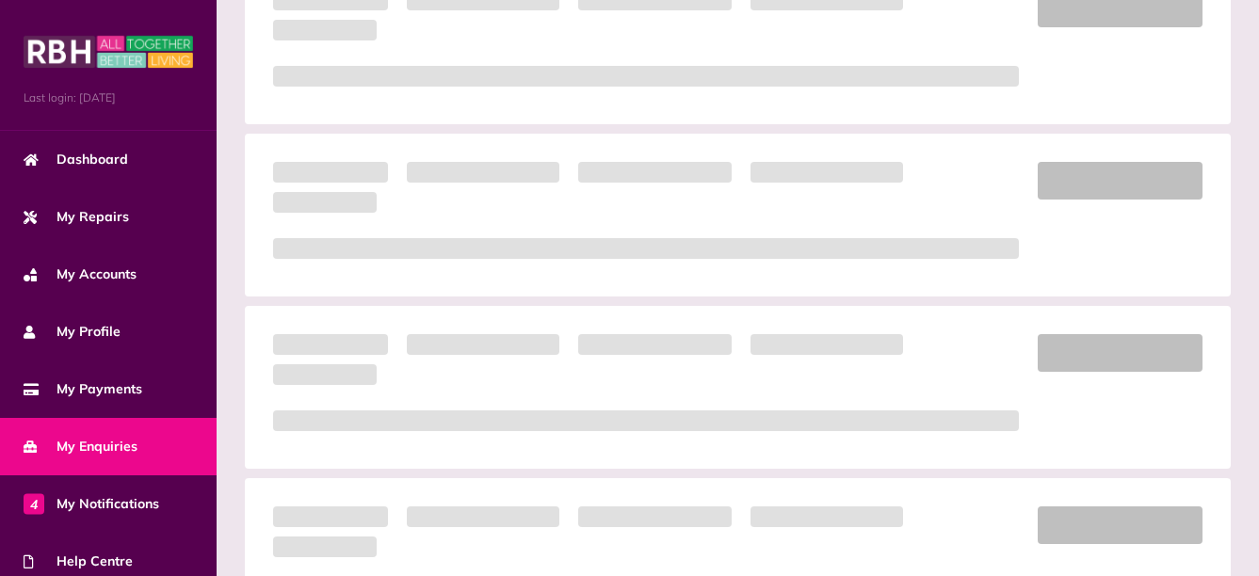
scroll to position [1063, 0]
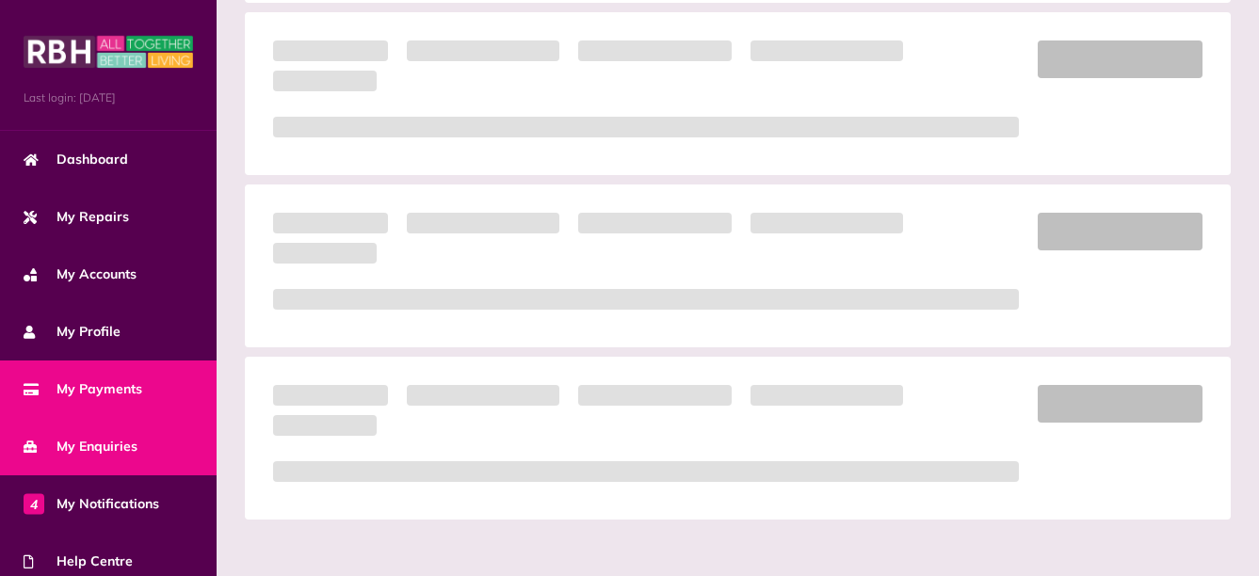
click at [102, 391] on span "My Payments" at bounding box center [83, 389] width 119 height 20
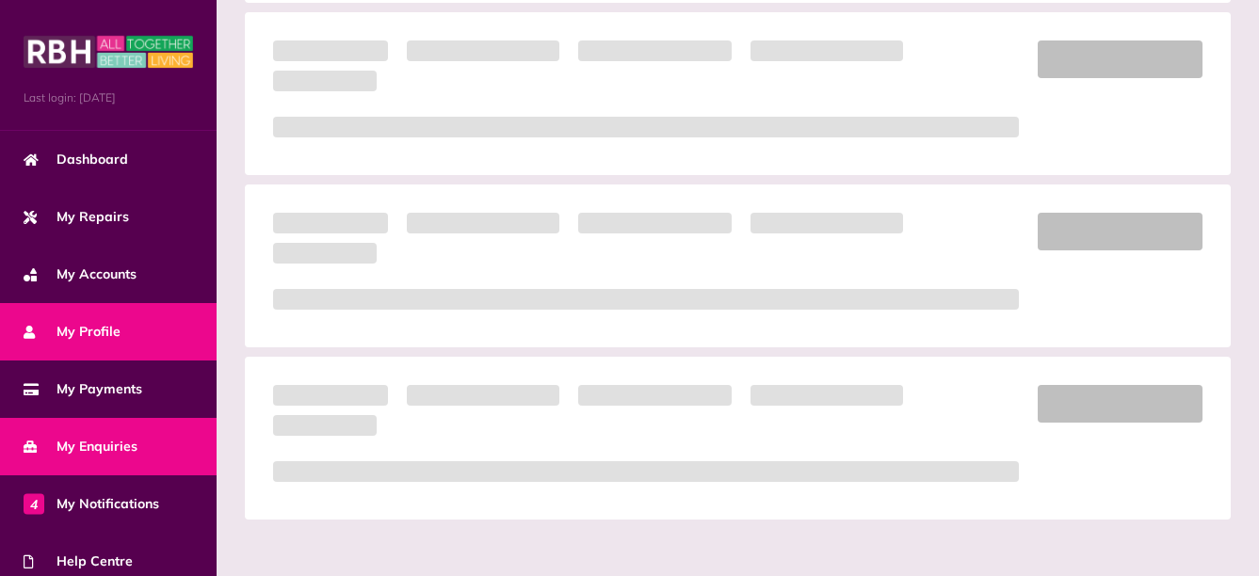
click at [97, 330] on span "My Profile" at bounding box center [72, 332] width 97 height 20
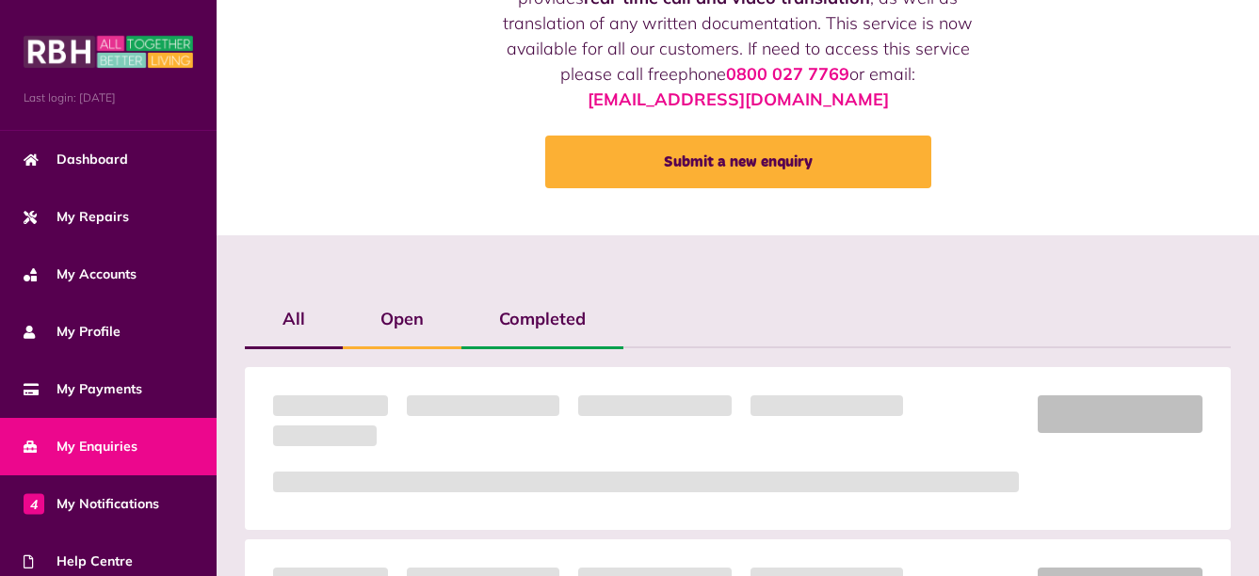
scroll to position [27, 0]
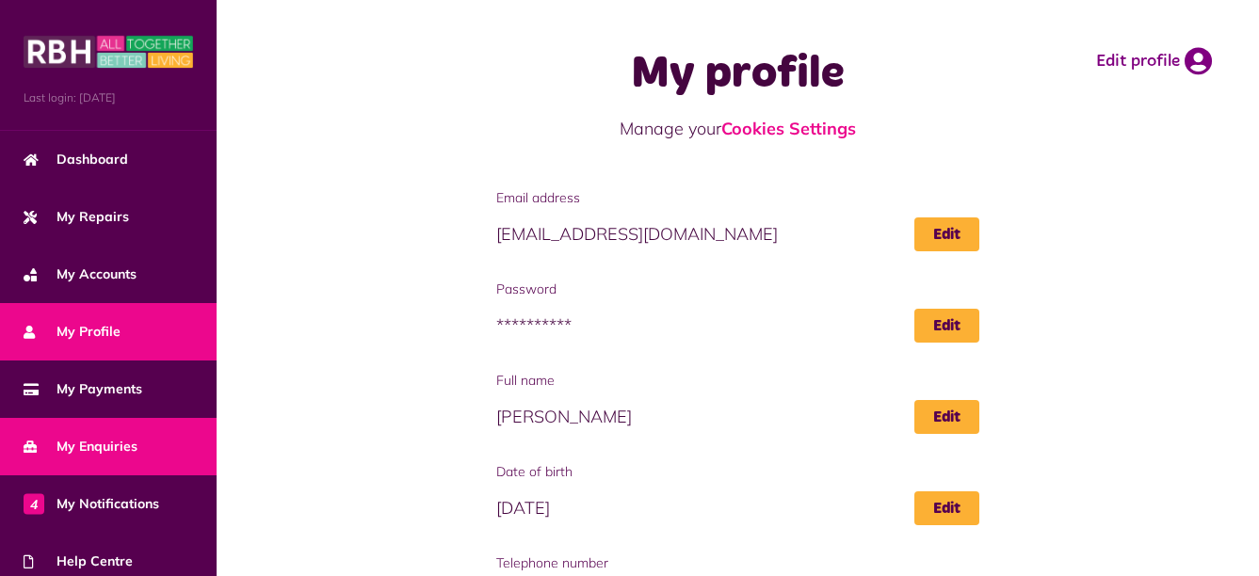
click at [106, 449] on span "My Enquiries" at bounding box center [81, 447] width 114 height 20
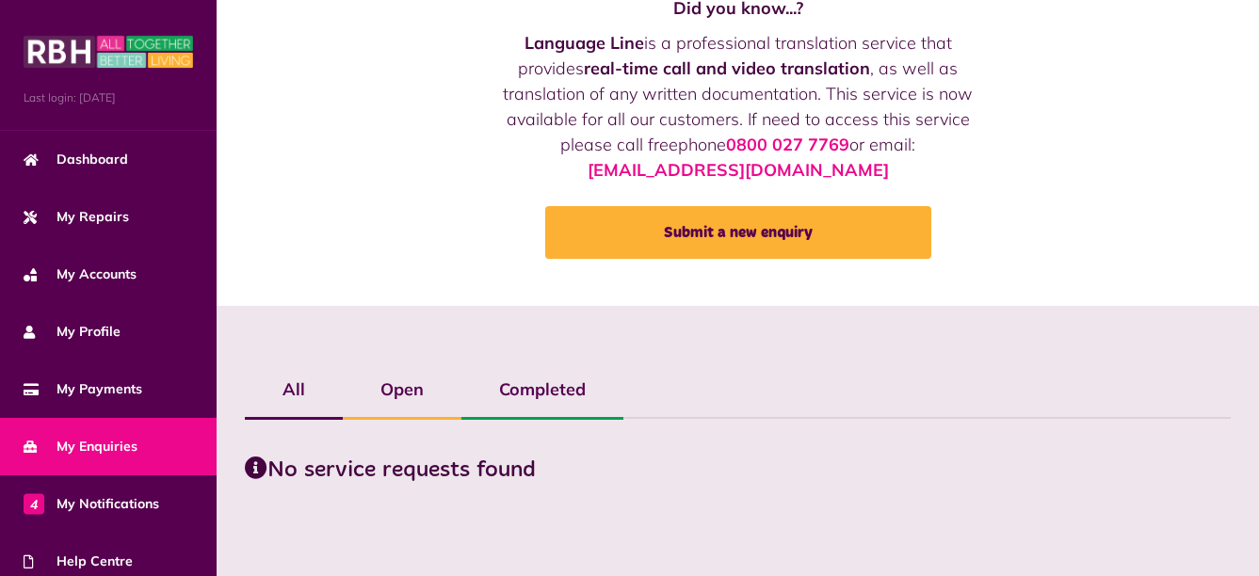
scroll to position [121, 0]
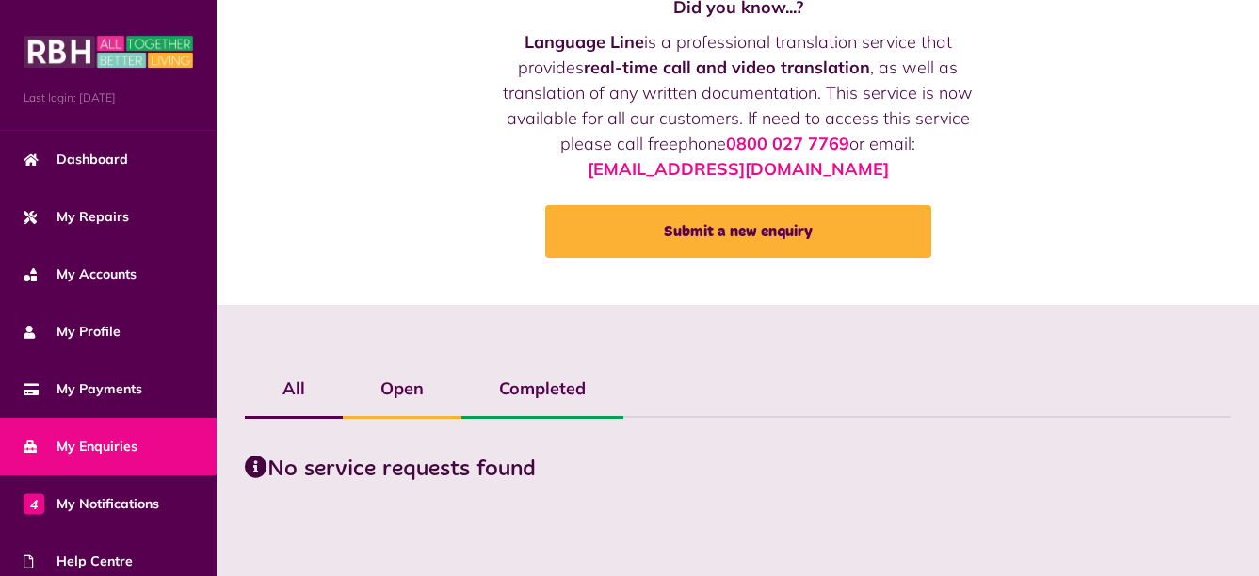
click at [407, 399] on label "Open" at bounding box center [402, 389] width 119 height 55
